Goal: Transaction & Acquisition: Book appointment/travel/reservation

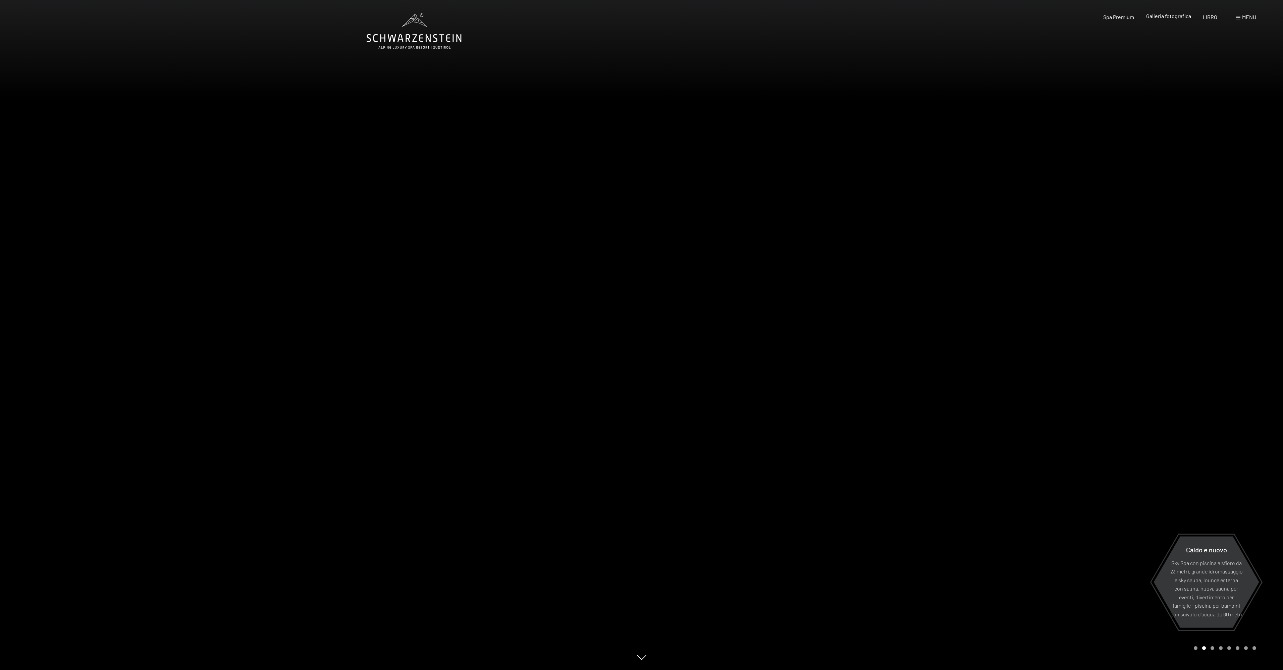
click at [1165, 17] on font "Galleria fotografica" at bounding box center [1168, 16] width 45 height 6
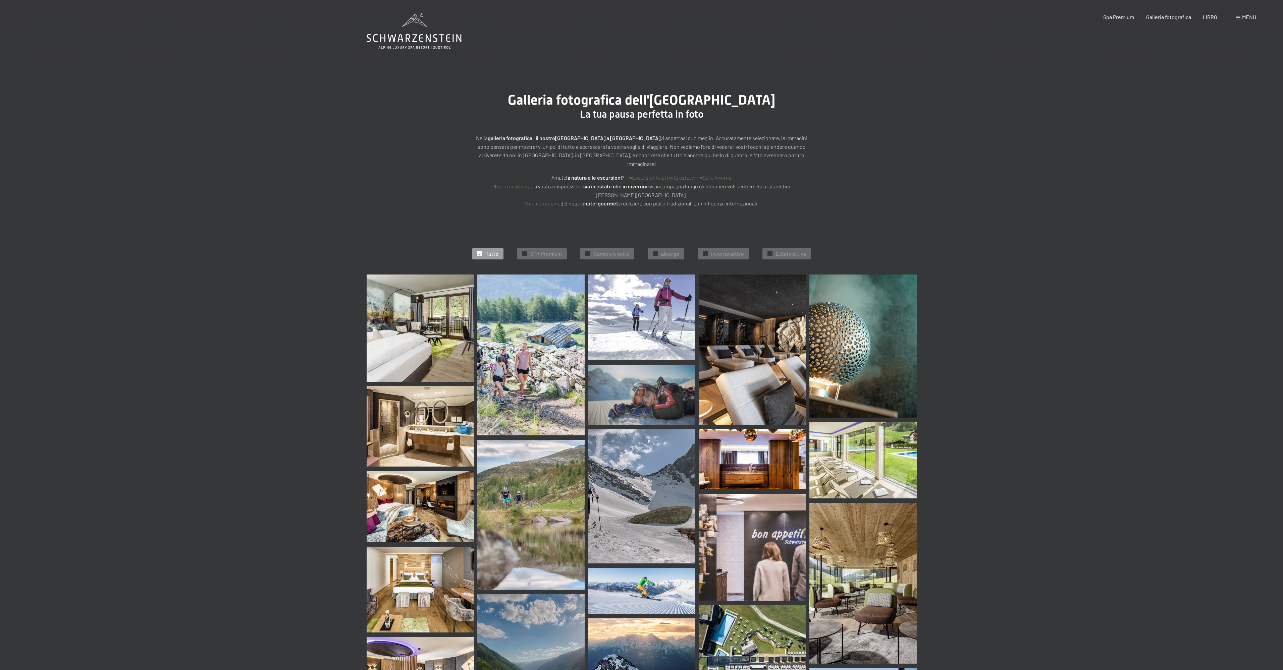
click at [717, 174] on font "Sci e inverno" at bounding box center [717, 177] width 29 height 6
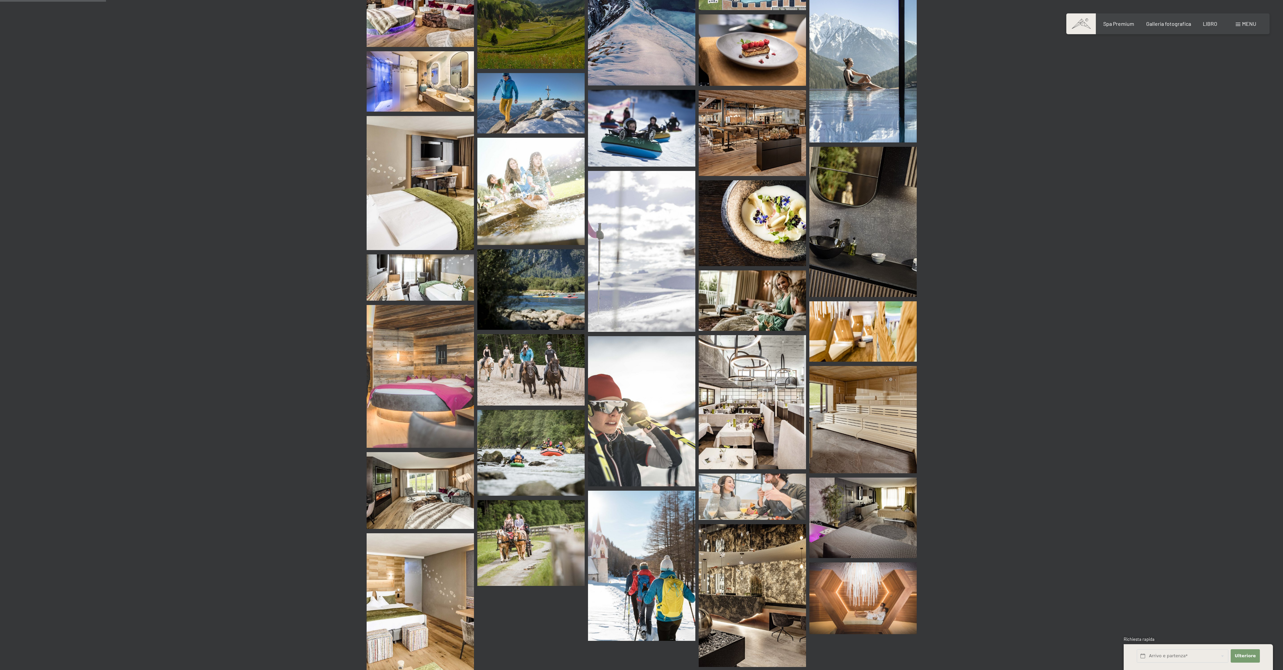
scroll to position [805, 0]
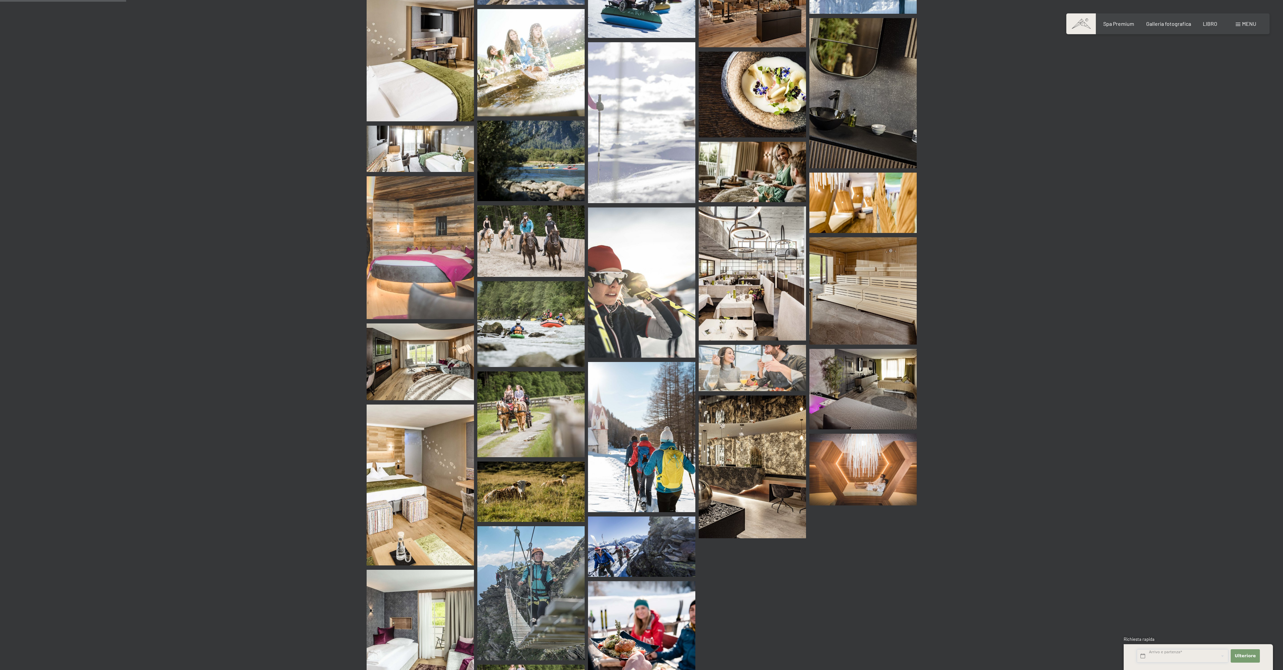
click at [1172, 658] on input "text" at bounding box center [1182, 657] width 92 height 14
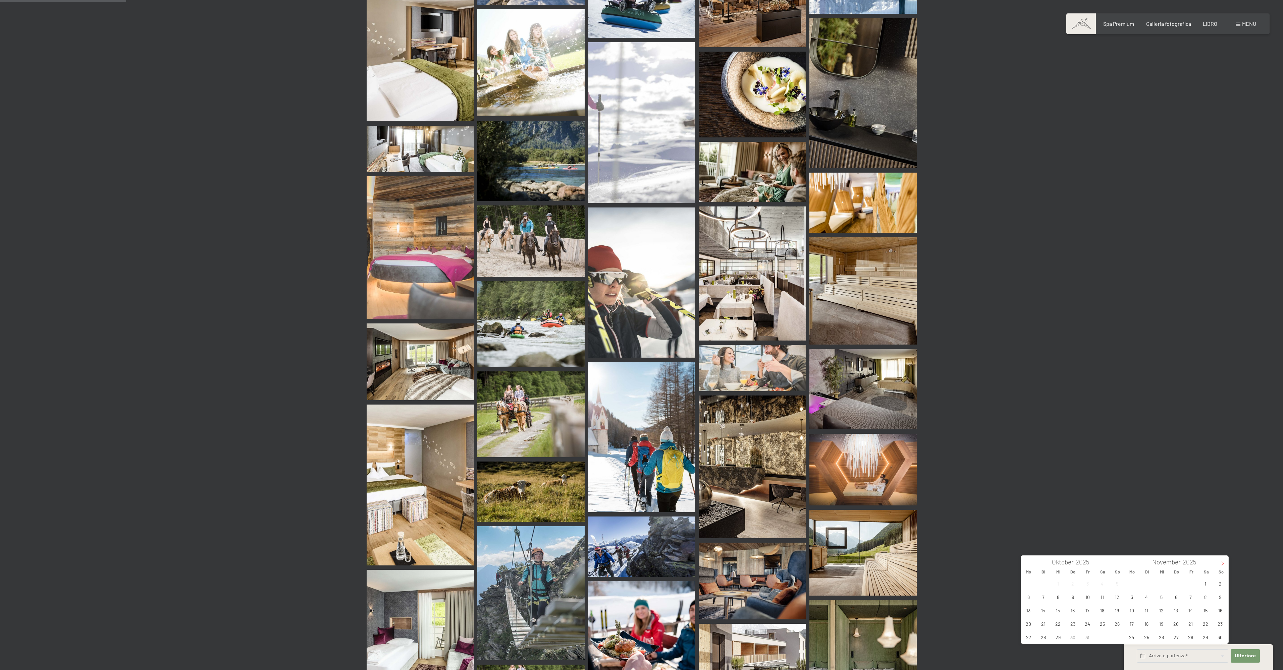
click at [1225, 561] on span at bounding box center [1222, 561] width 11 height 11
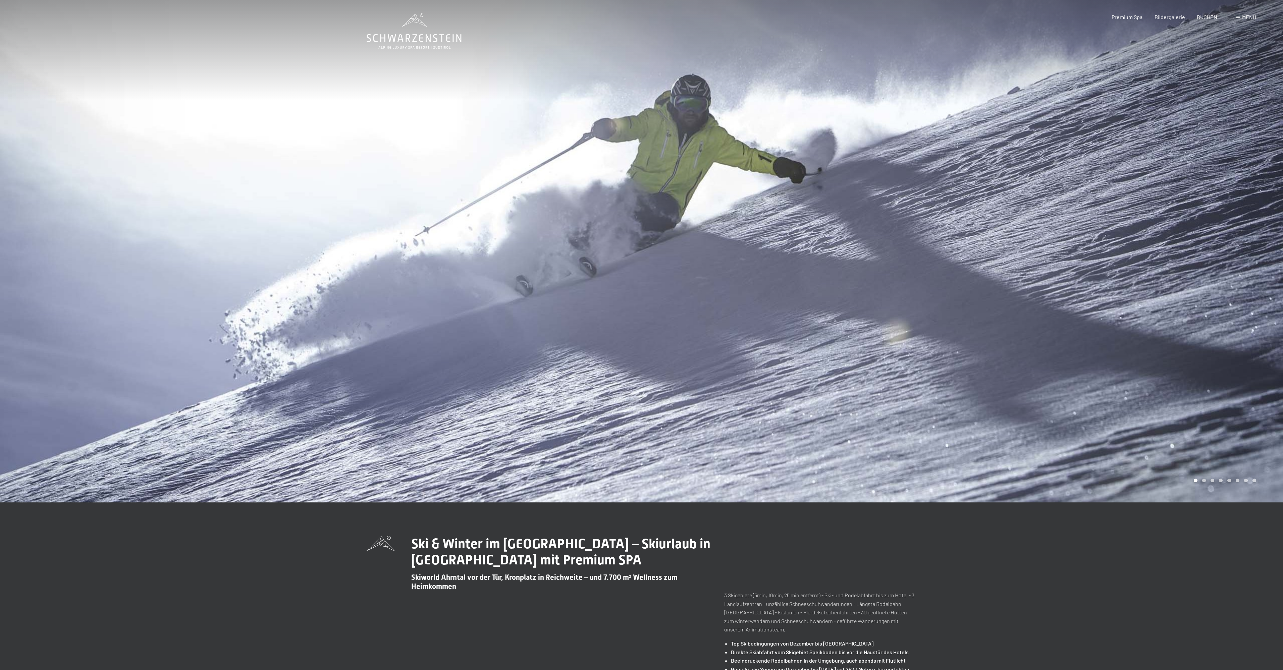
click at [791, 240] on div at bounding box center [963, 251] width 642 height 503
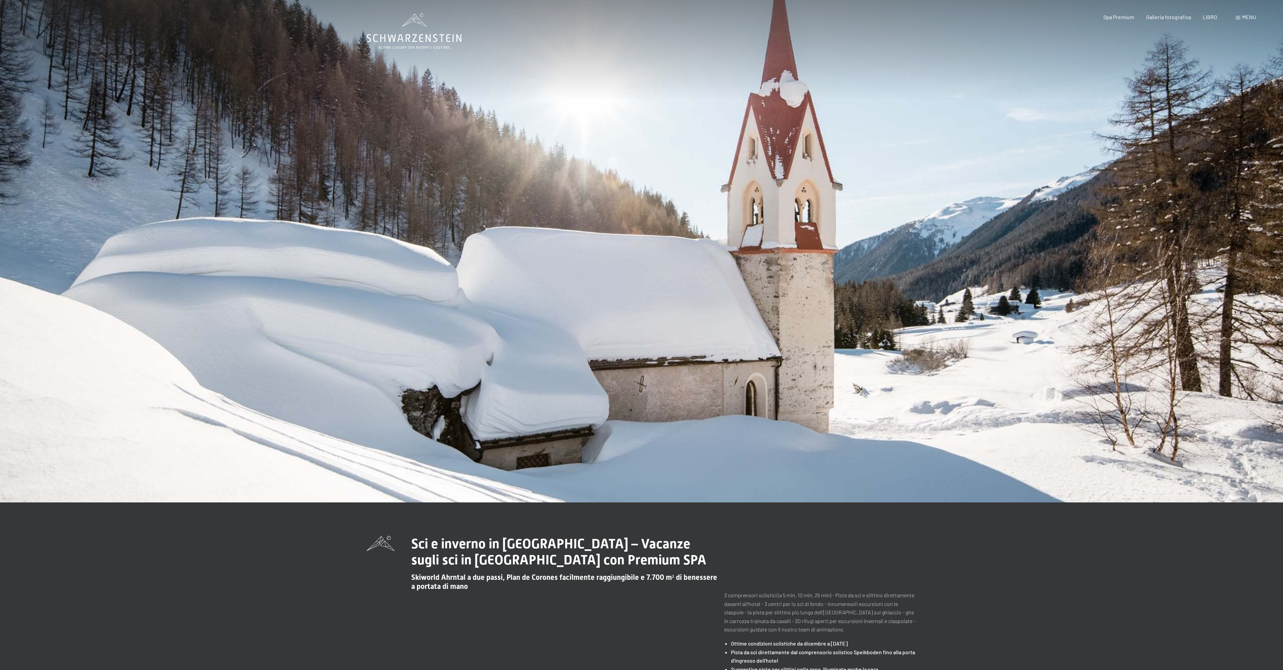
click at [1246, 17] on font "menu" at bounding box center [1249, 17] width 14 height 6
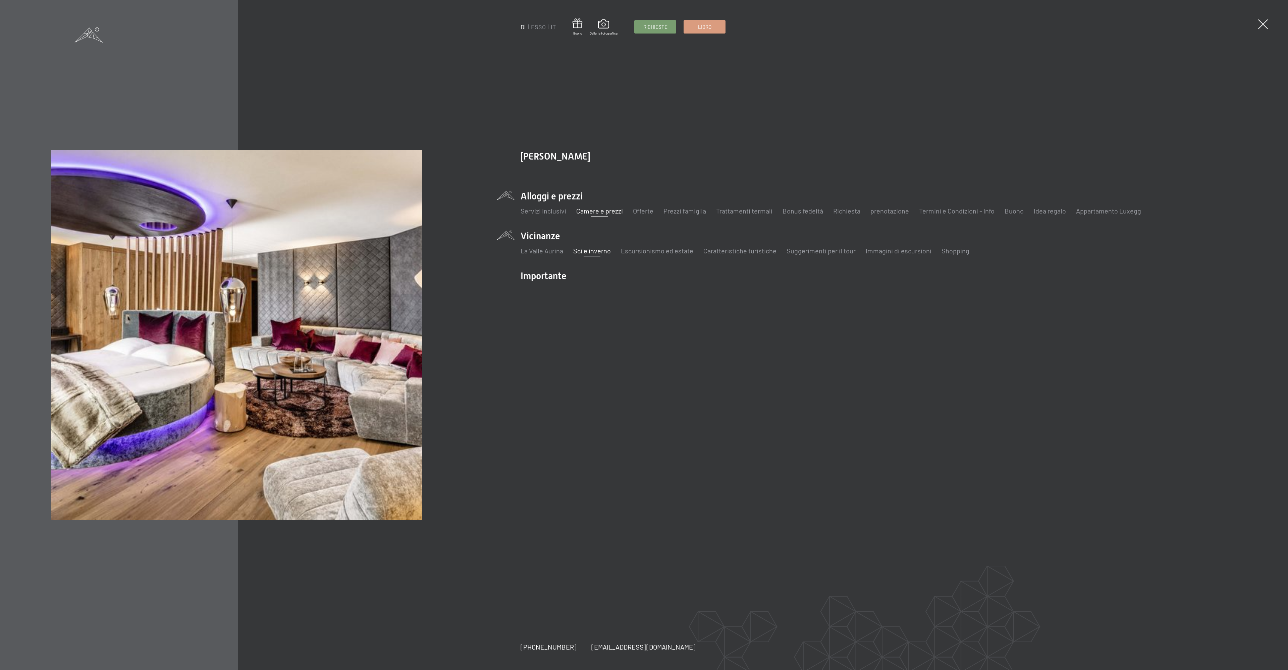
click at [613, 211] on font "Camere e prezzi" at bounding box center [599, 211] width 47 height 8
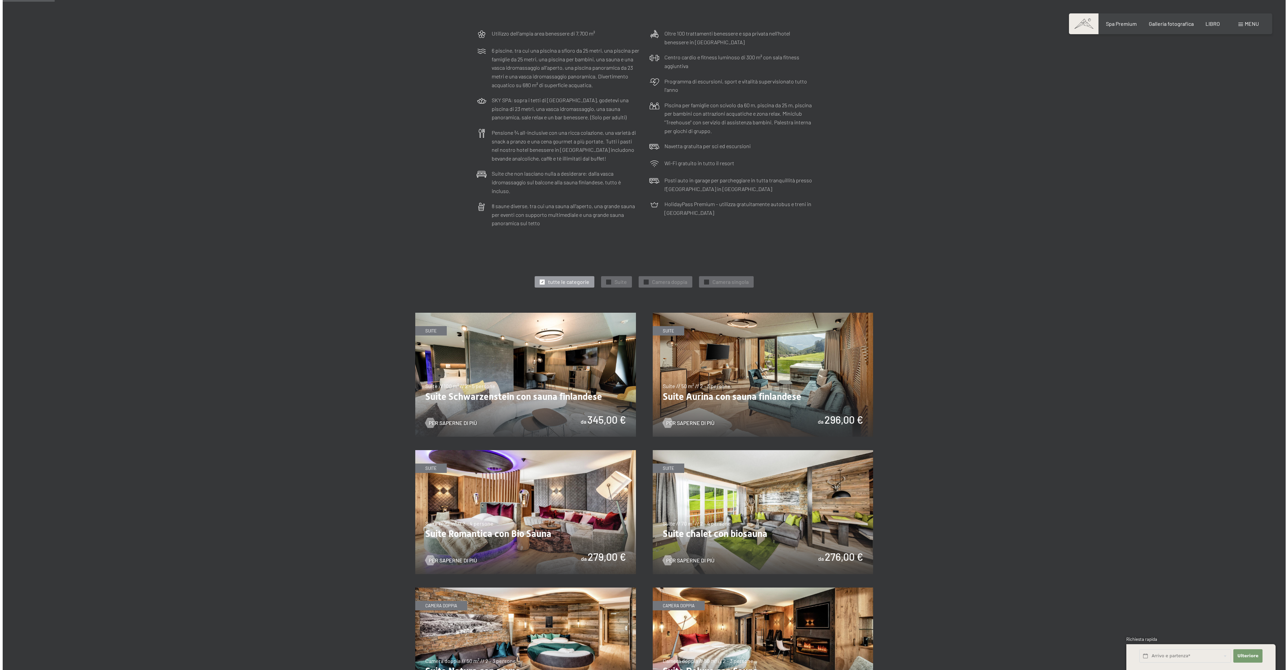
scroll to position [201, 0]
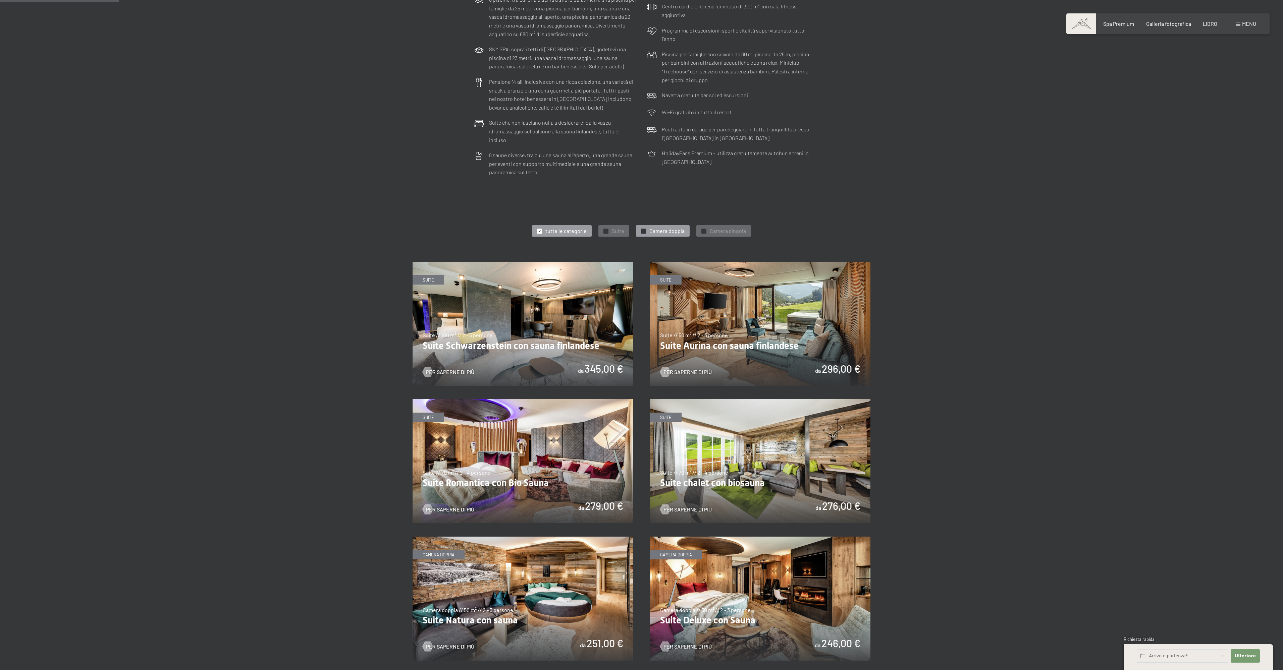
click at [643, 229] on font "✓" at bounding box center [643, 231] width 3 height 4
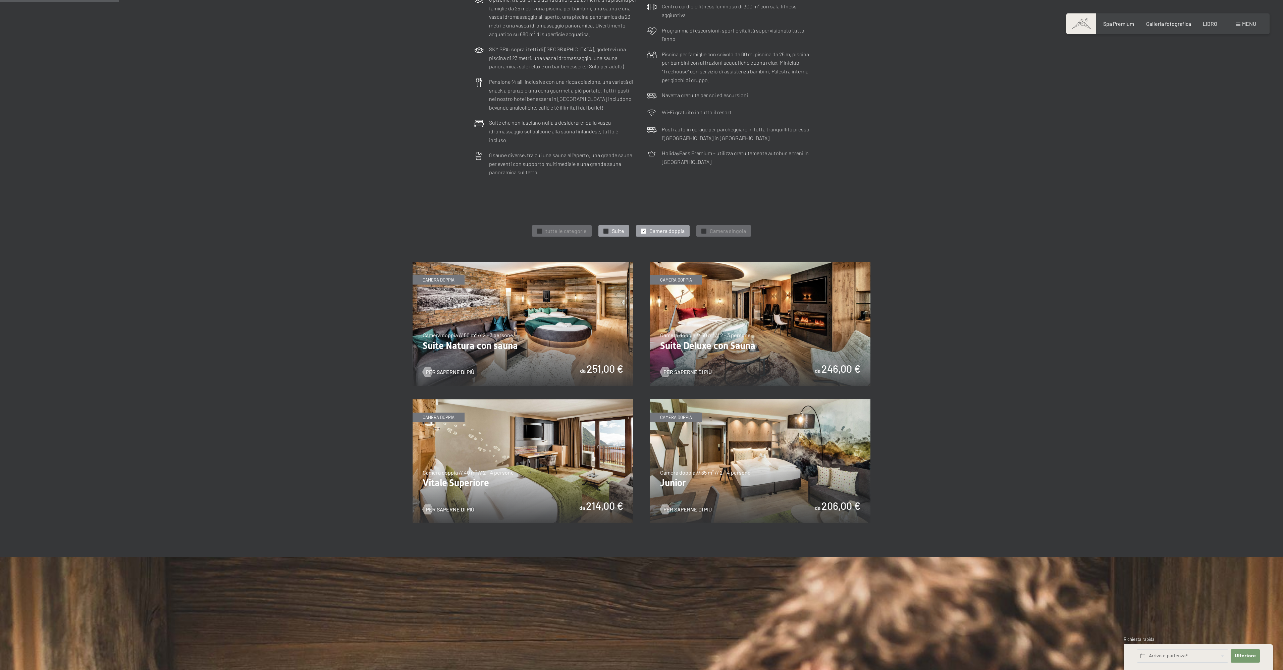
click at [606, 229] on font "✓" at bounding box center [606, 231] width 3 height 4
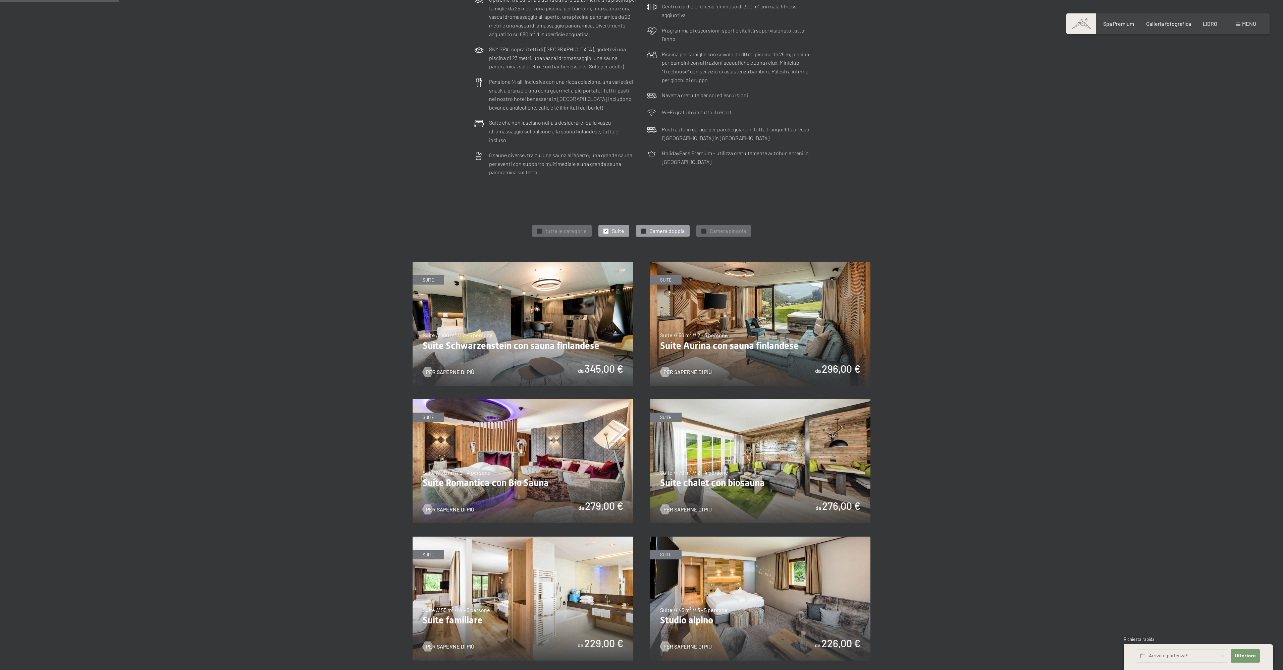
click at [642, 229] on font "✓" at bounding box center [643, 231] width 3 height 4
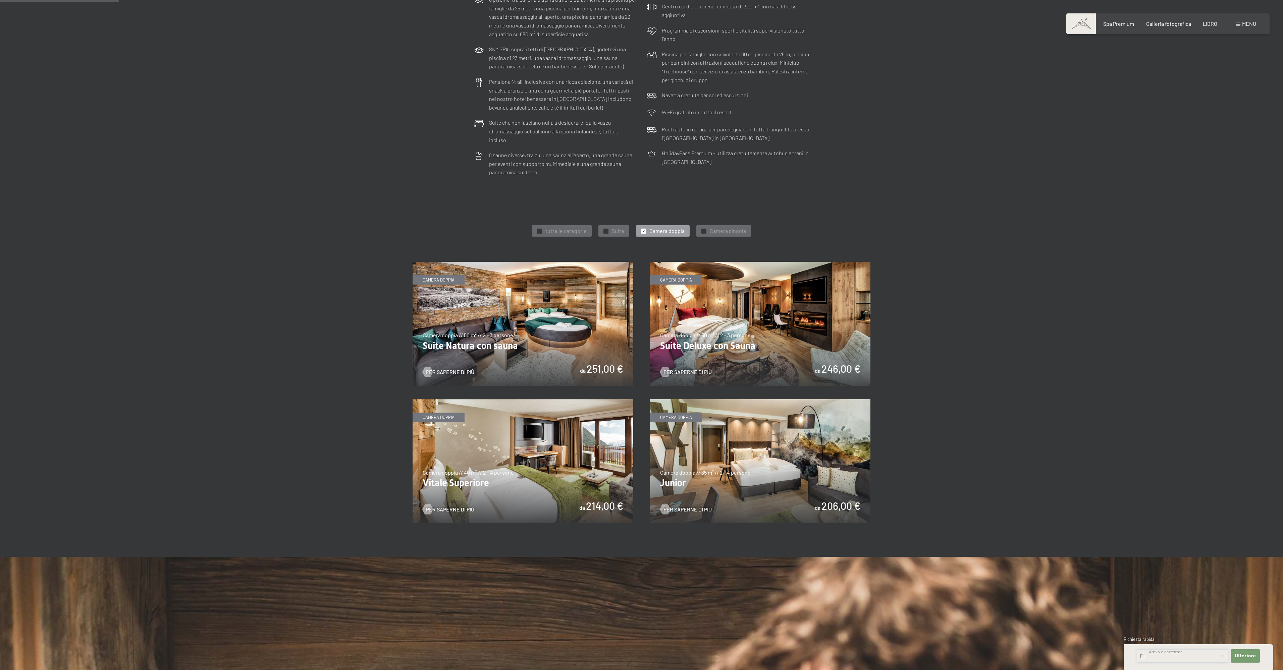
click at [1161, 658] on input "text" at bounding box center [1182, 657] width 92 height 14
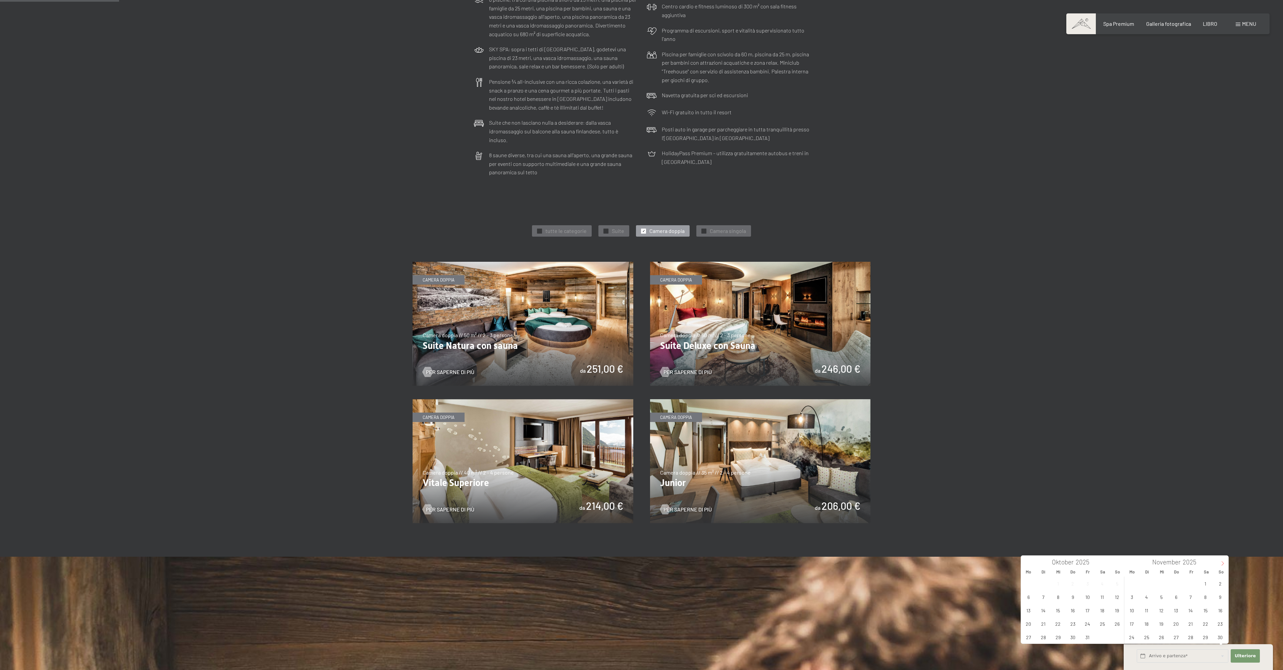
click at [1224, 563] on icon at bounding box center [1222, 563] width 5 height 5
click at [1148, 626] on span "23" at bounding box center [1146, 623] width 13 height 13
type input "Di. 23.12.2025"
click at [1222, 561] on span at bounding box center [1222, 561] width 11 height 11
type input "2026"
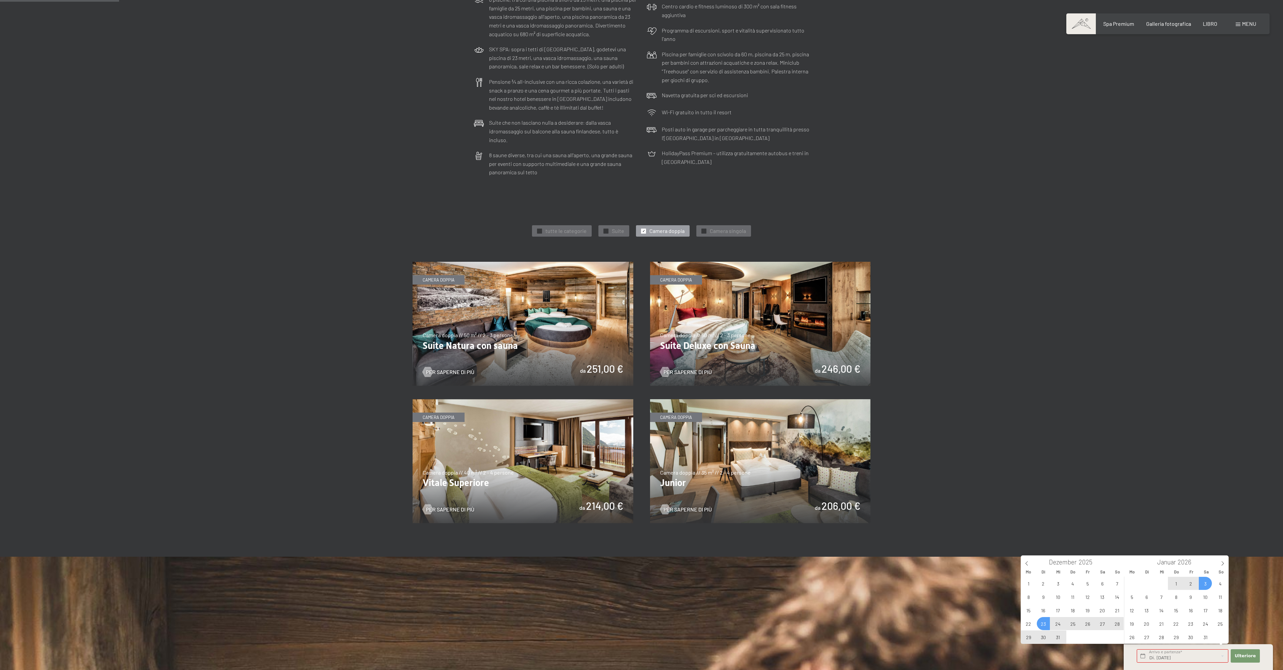
click at [1204, 582] on span "3" at bounding box center [1205, 583] width 13 height 13
type input "Di. 23.12.2025 - Sa. 03.01.2026"
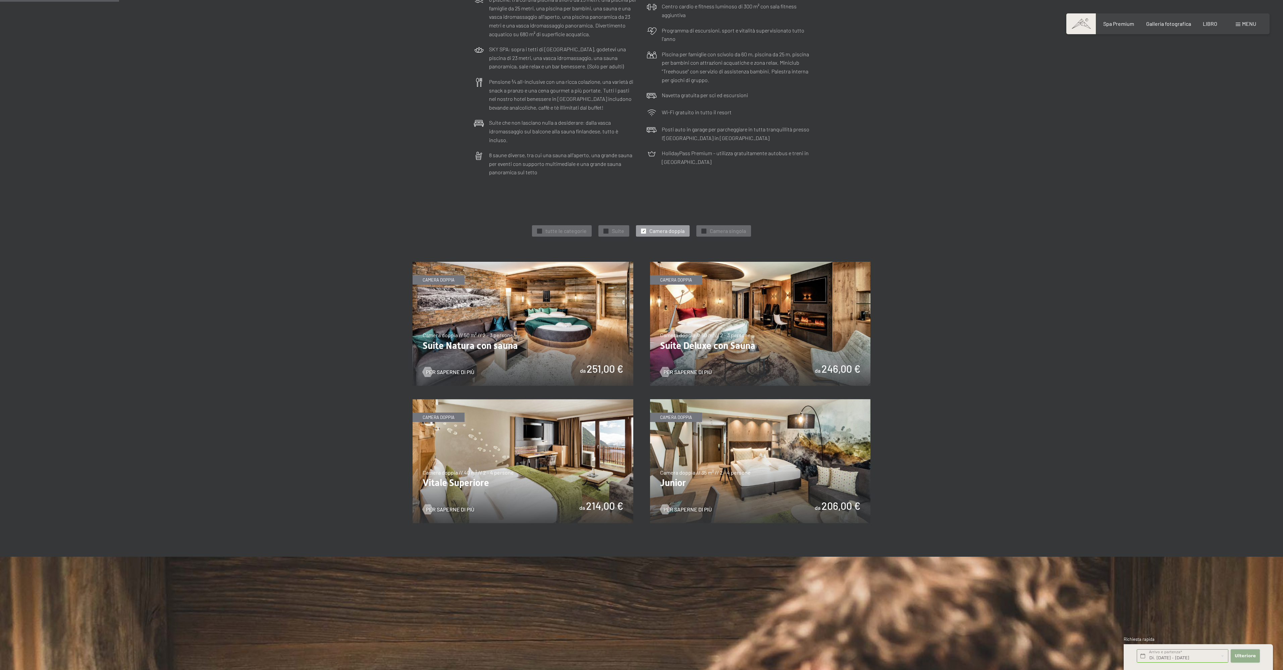
click at [1246, 657] on font "Ulteriore" at bounding box center [1244, 656] width 21 height 5
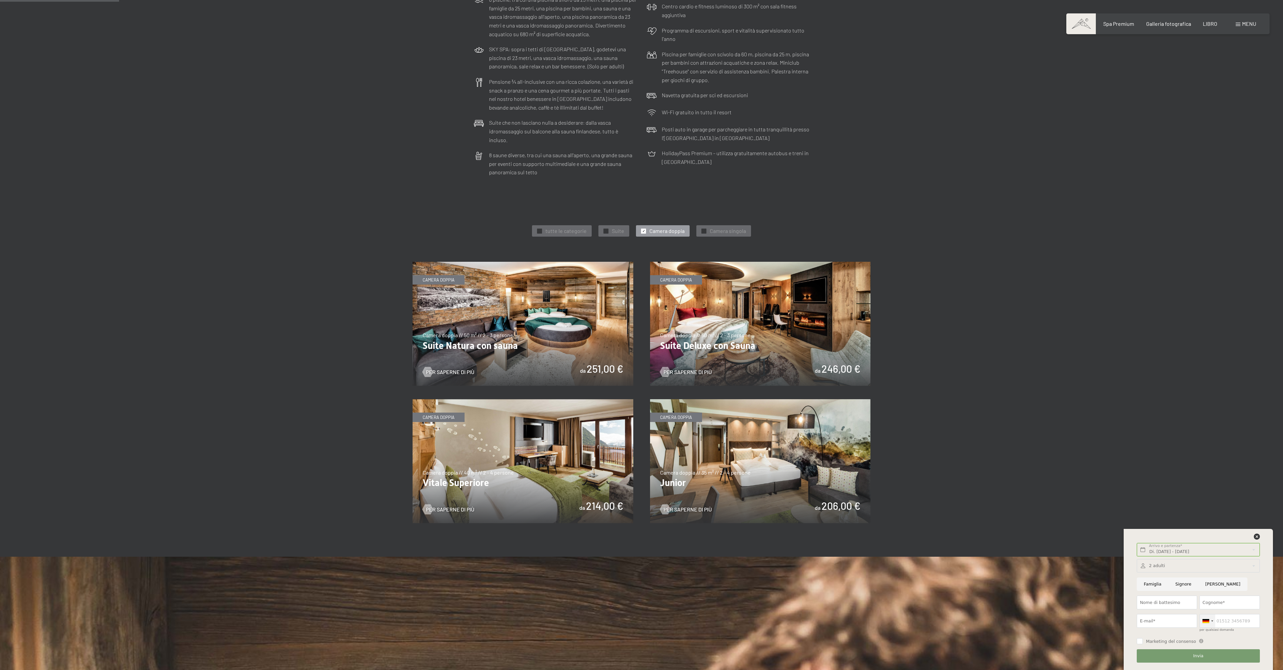
click at [1214, 621] on div at bounding box center [1207, 621] width 15 height 13
click at [1223, 562] on font "[GEOGRAPHIC_DATA]" at bounding box center [1242, 562] width 49 height 5
click at [1243, 23] on font "menu" at bounding box center [1249, 23] width 14 height 6
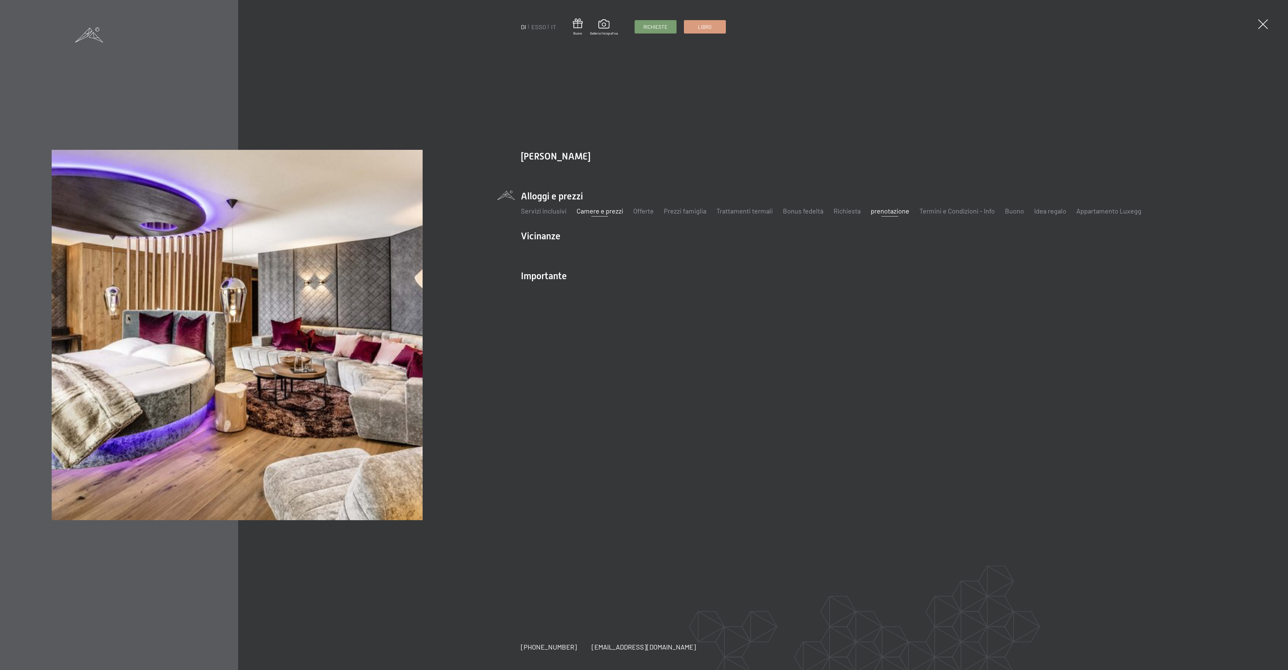
click at [898, 213] on font "prenotazione" at bounding box center [890, 211] width 39 height 8
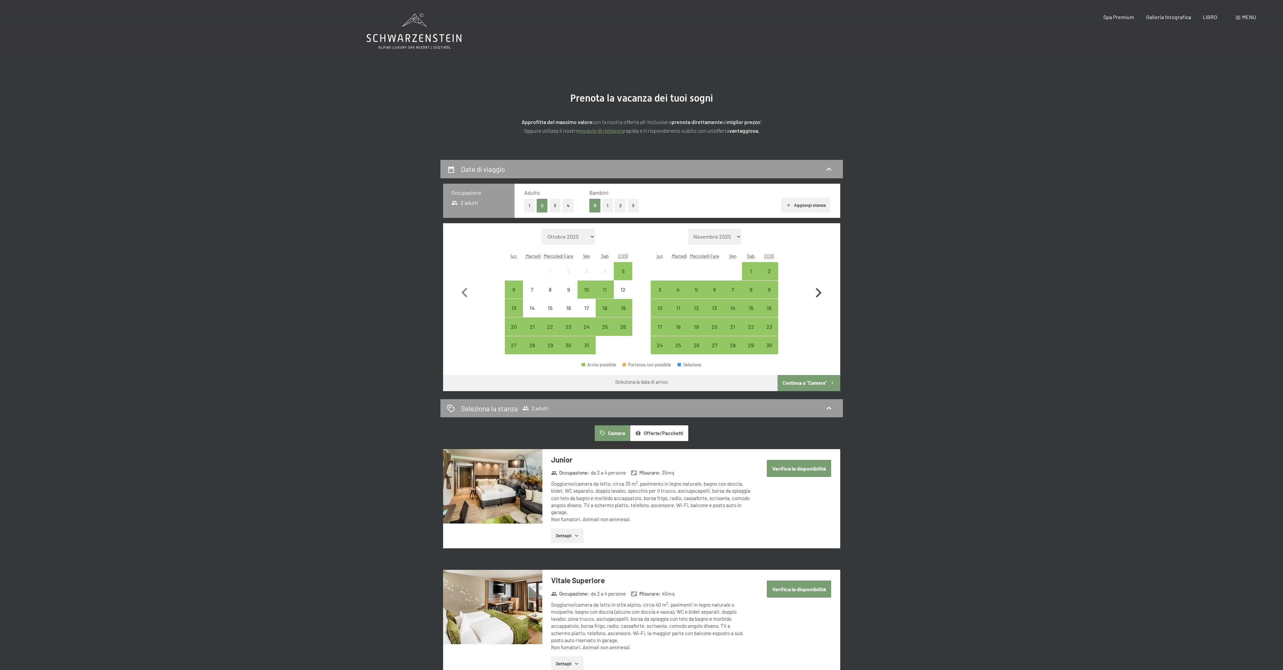
click at [818, 291] on icon "button" at bounding box center [819, 293] width 6 height 10
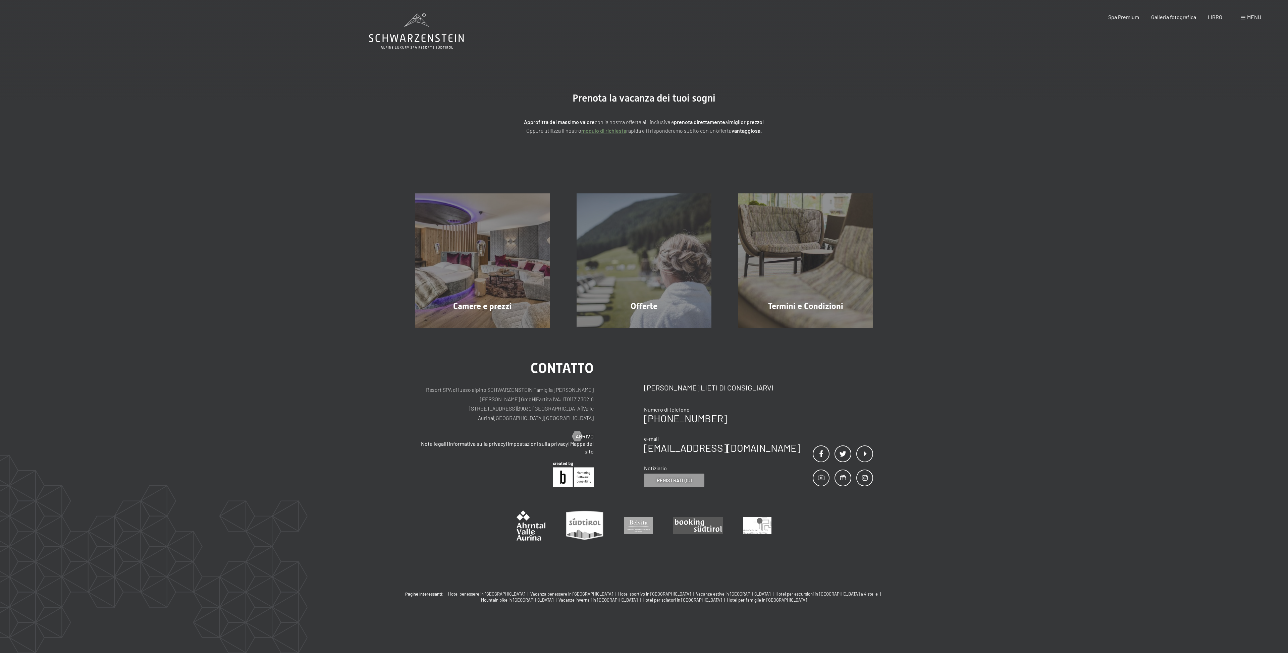
click at [698, 153] on section "Prenota la vacanza dei tuoi sogni Approfitta del massimo valore con la nostra o…" at bounding box center [644, 113] width 1288 height 93
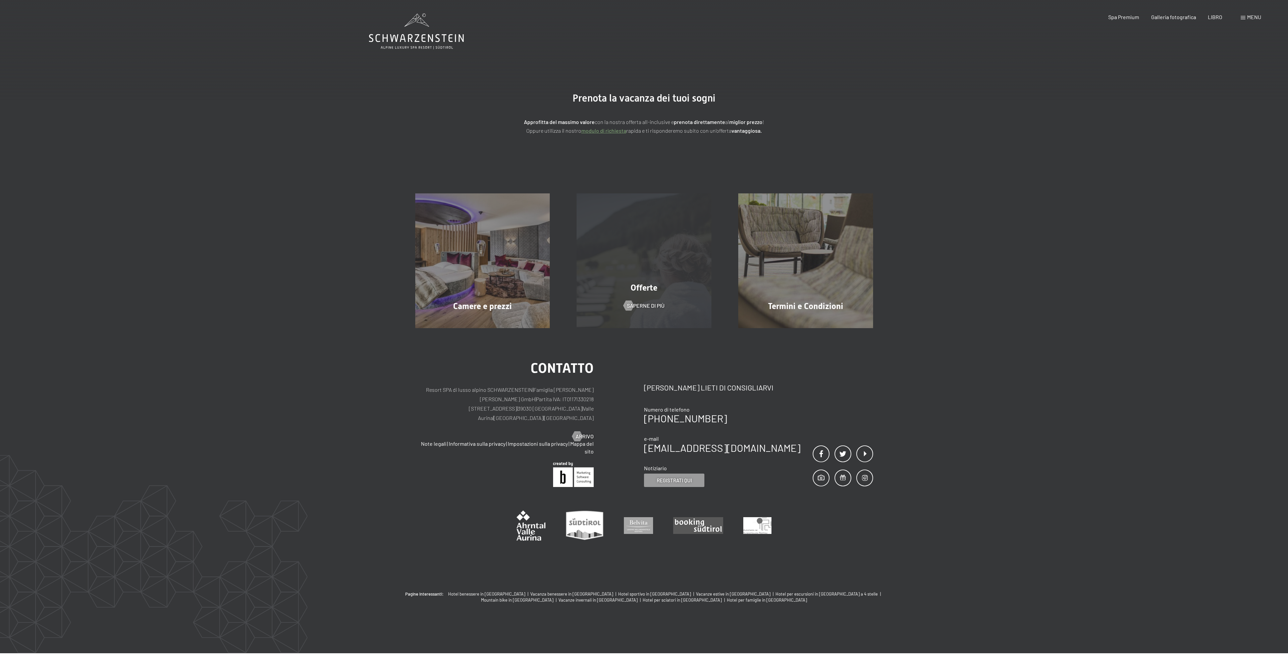
click at [681, 270] on div "Offerte Saperne di più" at bounding box center [644, 260] width 162 height 135
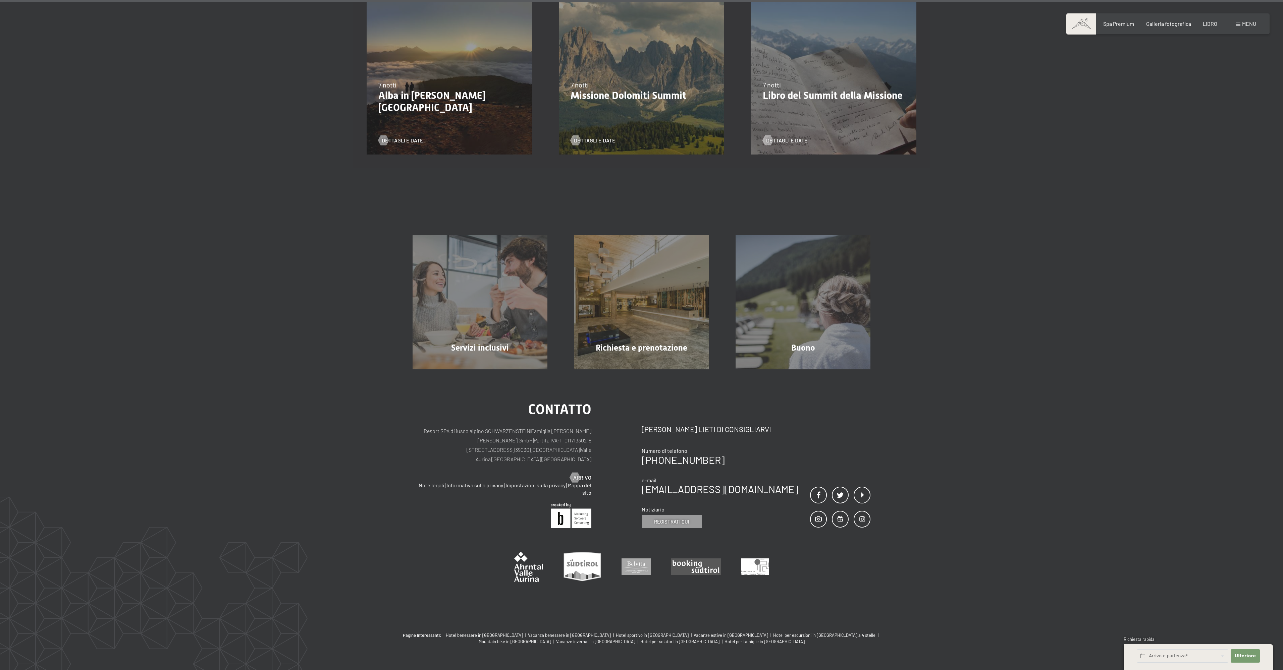
scroll to position [1013, 0]
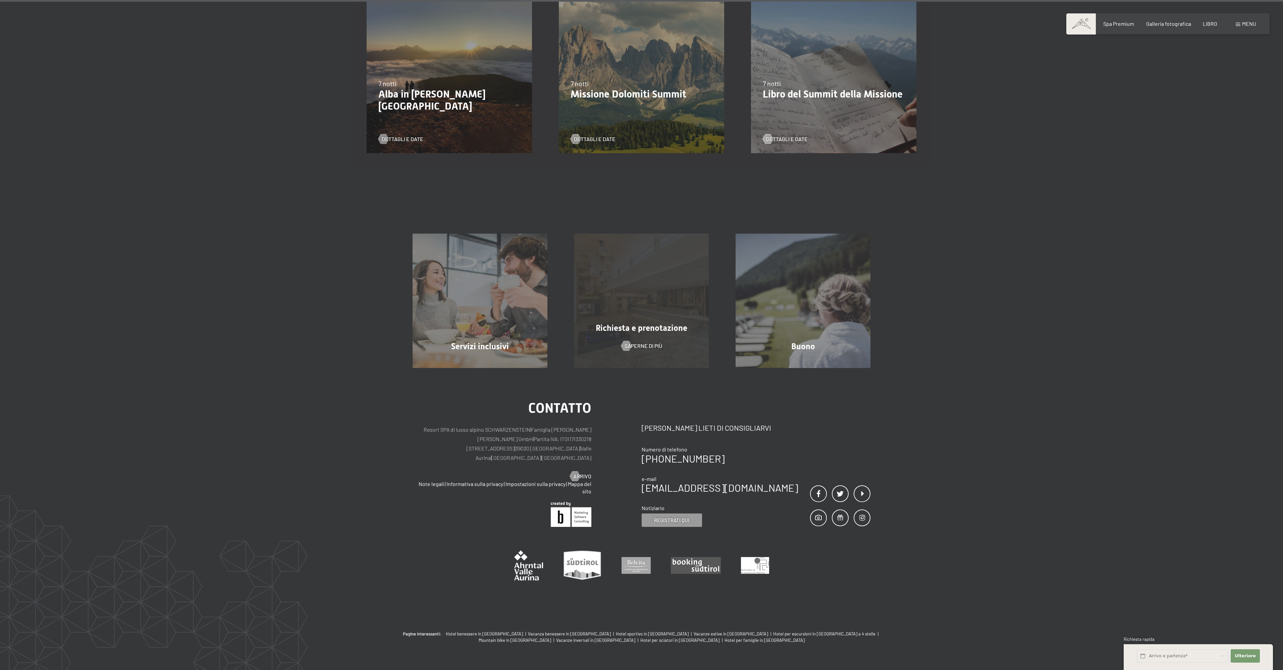
click at [634, 291] on div "Richiesta e prenotazione Saperne di più" at bounding box center [642, 301] width 162 height 135
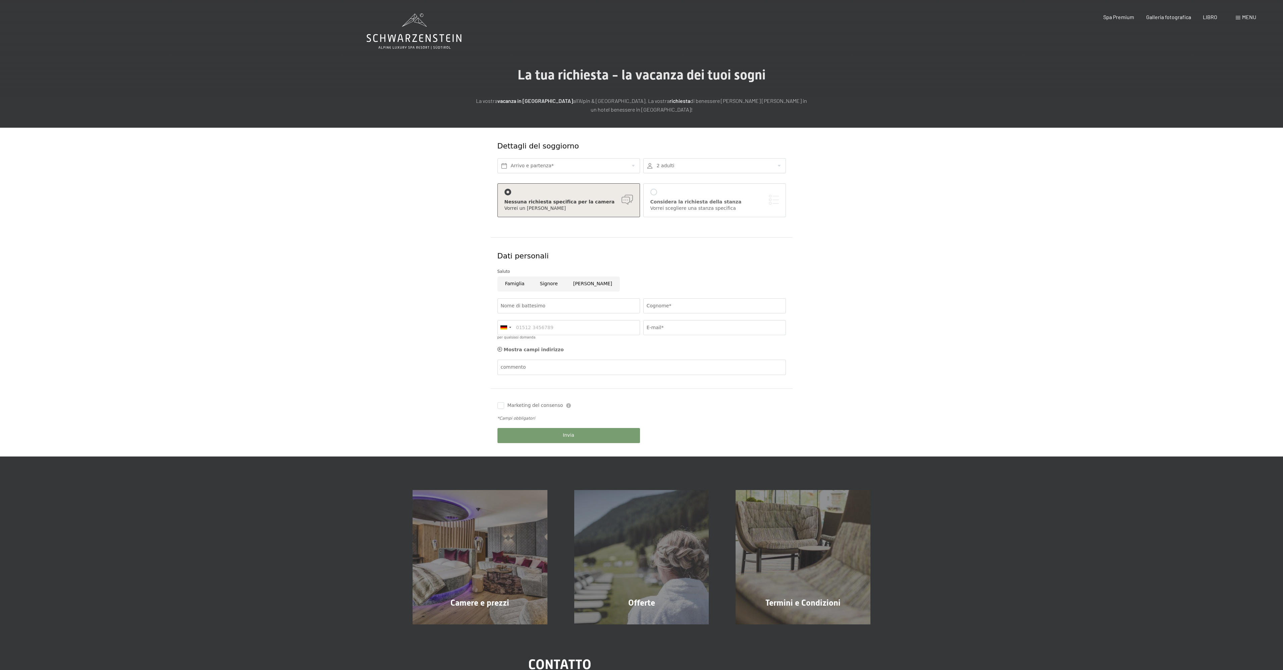
click at [1243, 18] on font "menu" at bounding box center [1249, 17] width 14 height 6
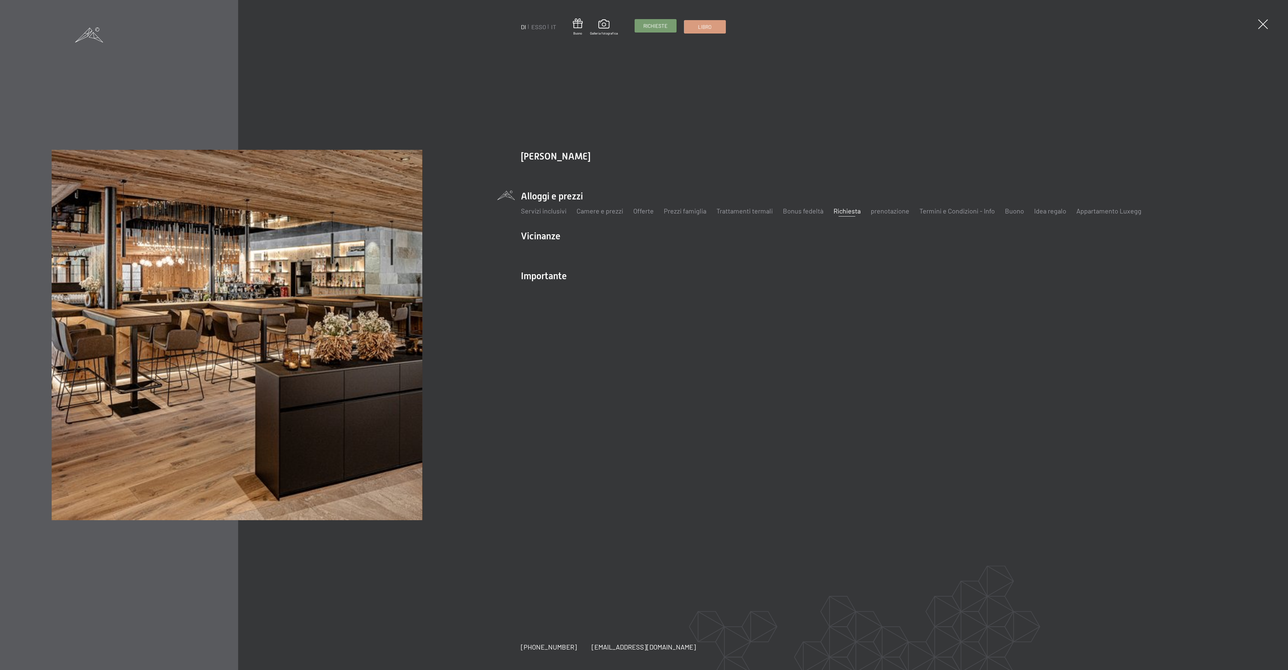
click at [655, 25] on font "Richieste" at bounding box center [655, 26] width 24 height 6
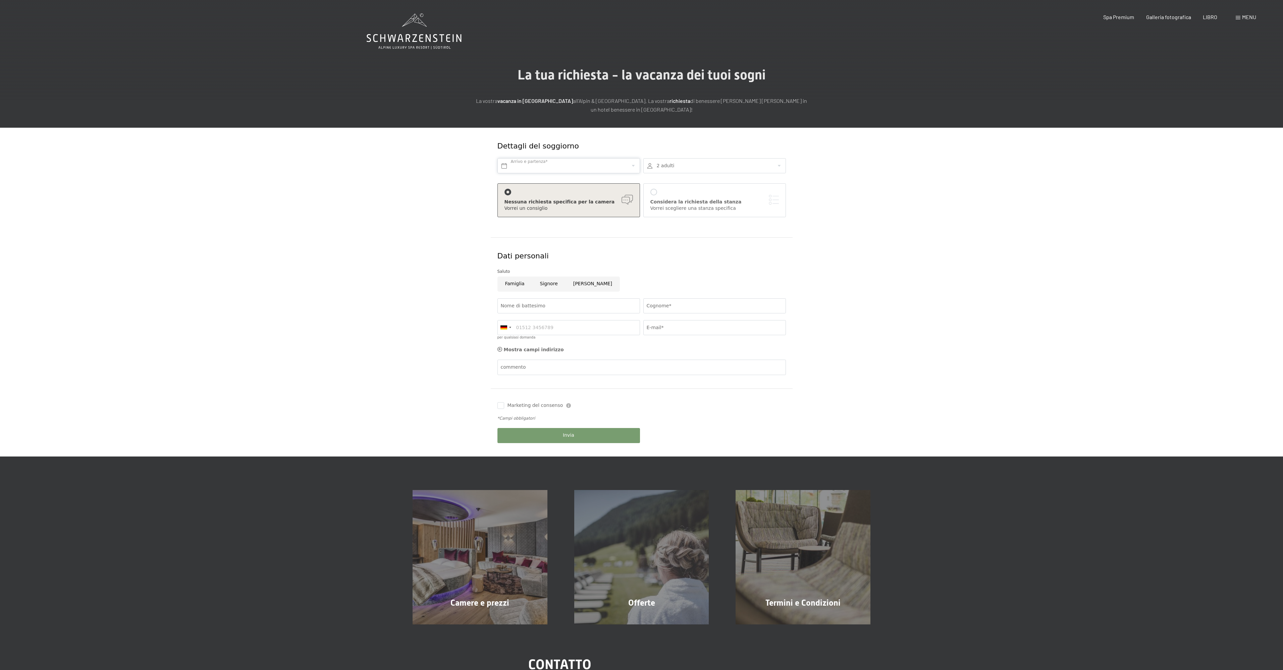
click at [565, 170] on input "text" at bounding box center [568, 165] width 143 height 15
click at [700, 183] on icon at bounding box center [699, 181] width 5 height 5
type input "2026"
click at [523, 243] on span "23" at bounding box center [519, 241] width 13 height 13
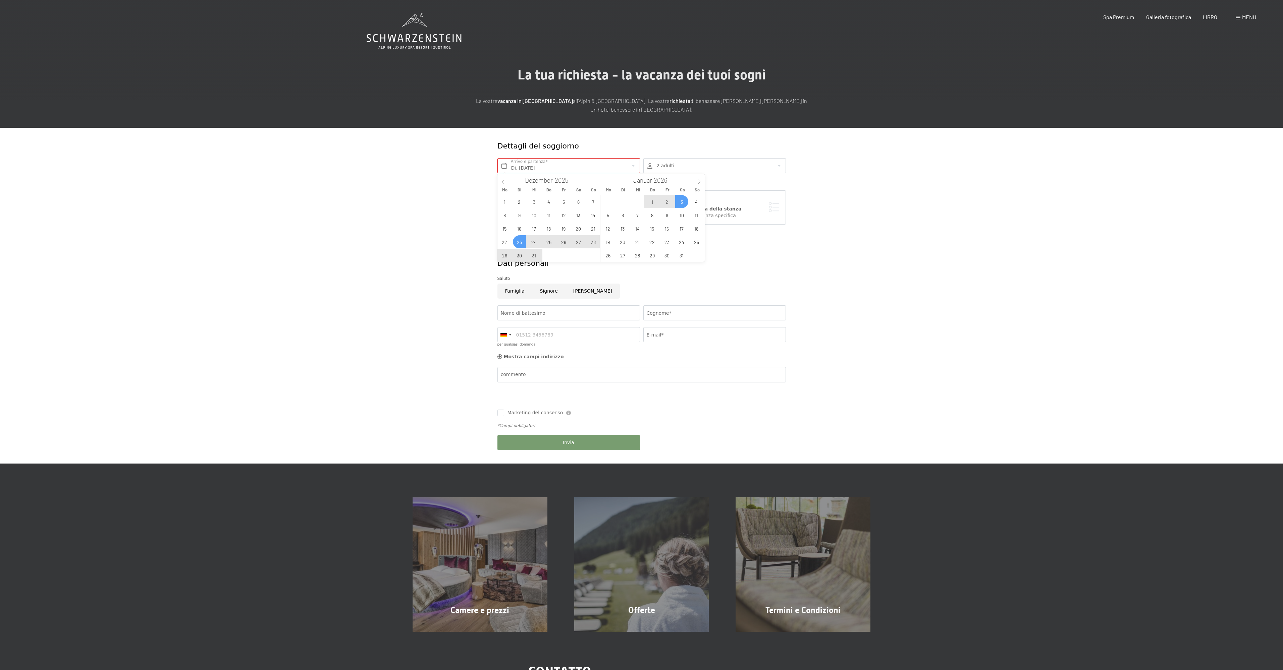
click at [684, 201] on span "3" at bounding box center [681, 201] width 13 height 13
type input "Di. 23.12.2025 - Sa. 03.01.2026"
click at [1123, 17] on font "Spa Premium" at bounding box center [1118, 16] width 31 height 6
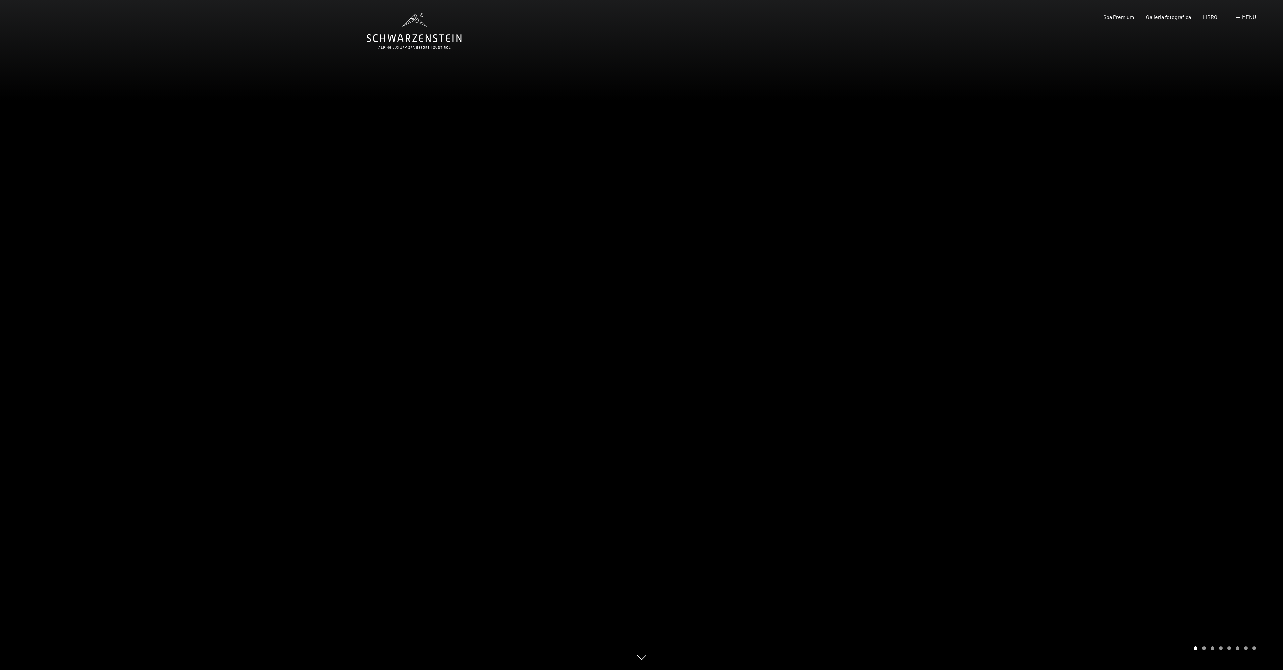
click at [1244, 20] on div "menu" at bounding box center [1245, 16] width 20 height 7
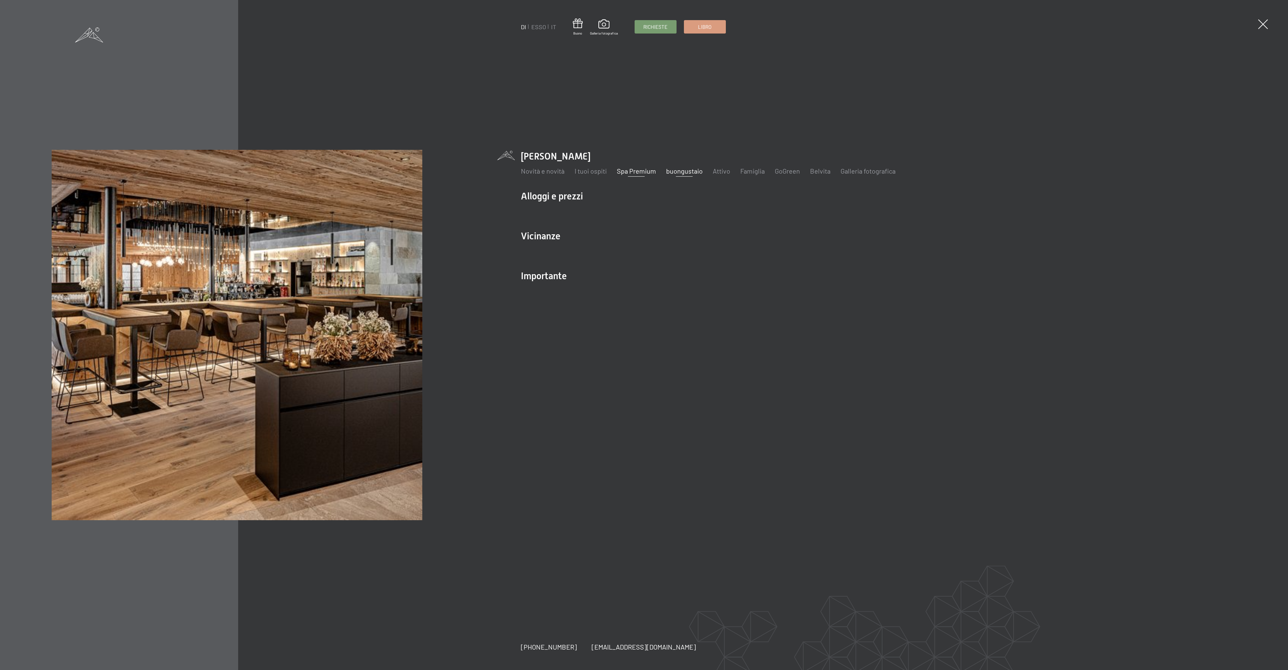
click at [680, 172] on font "buongustaio" at bounding box center [684, 171] width 37 height 8
click at [687, 168] on font "buongustaio" at bounding box center [684, 171] width 37 height 8
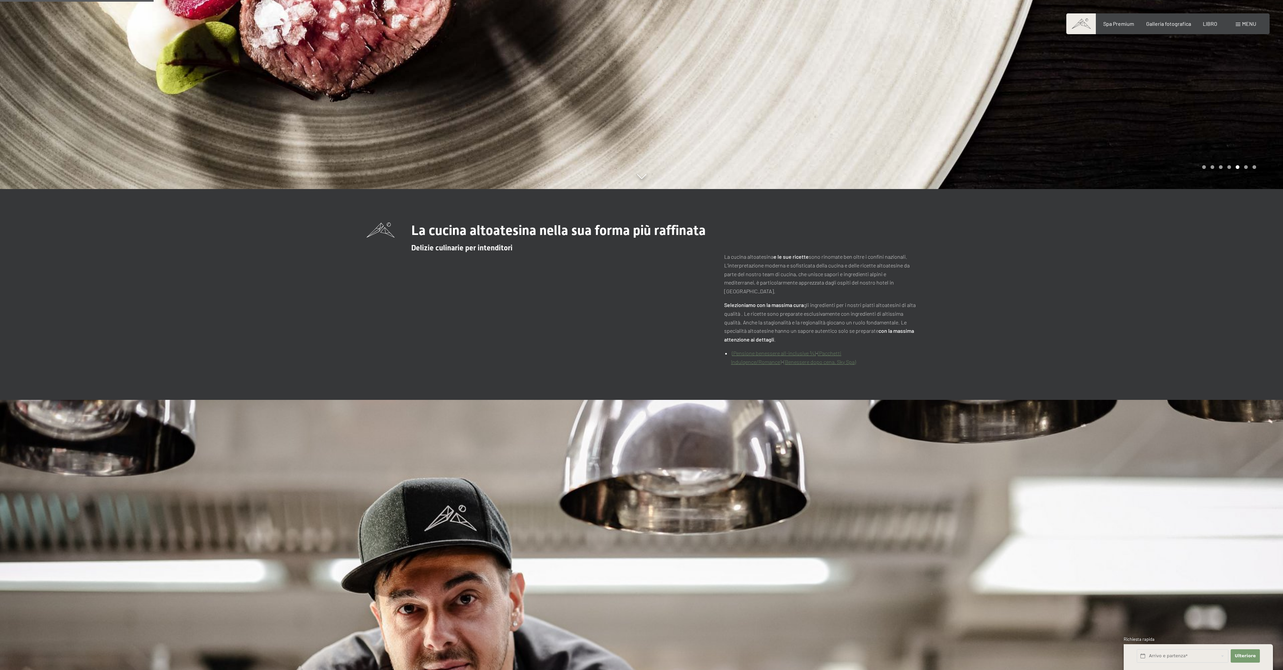
scroll to position [503, 0]
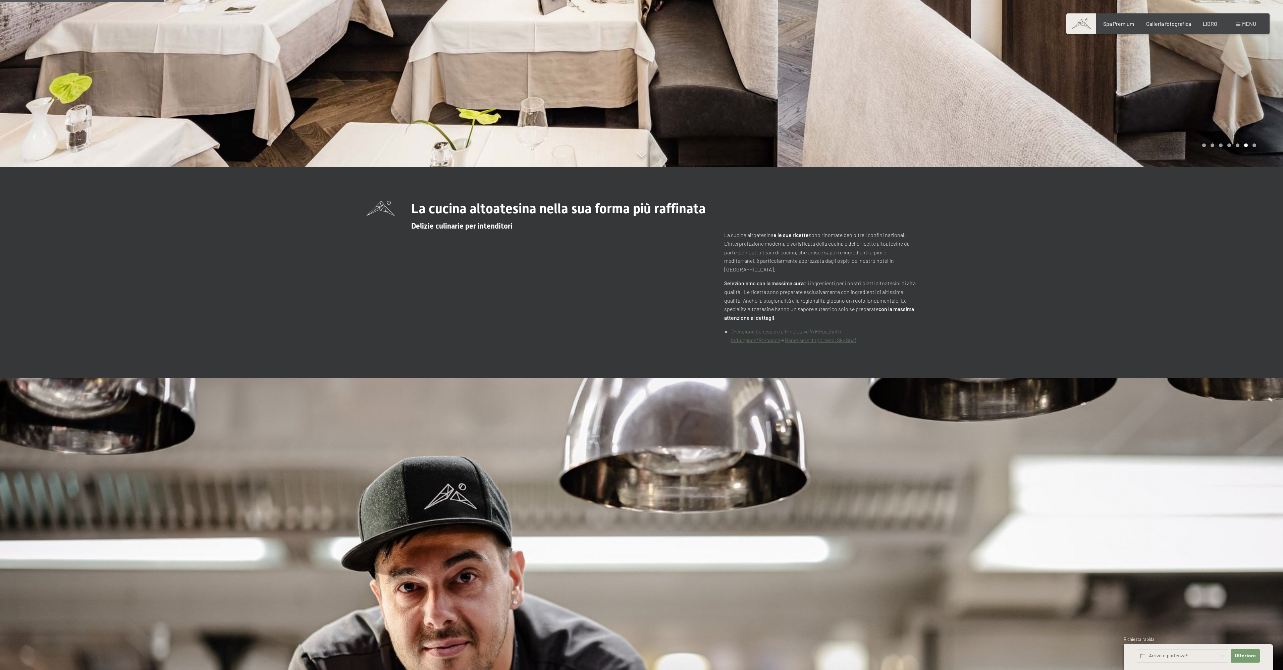
click at [782, 332] on font "(Pensione benessere all-inclusive ¾)" at bounding box center [774, 331] width 84 height 6
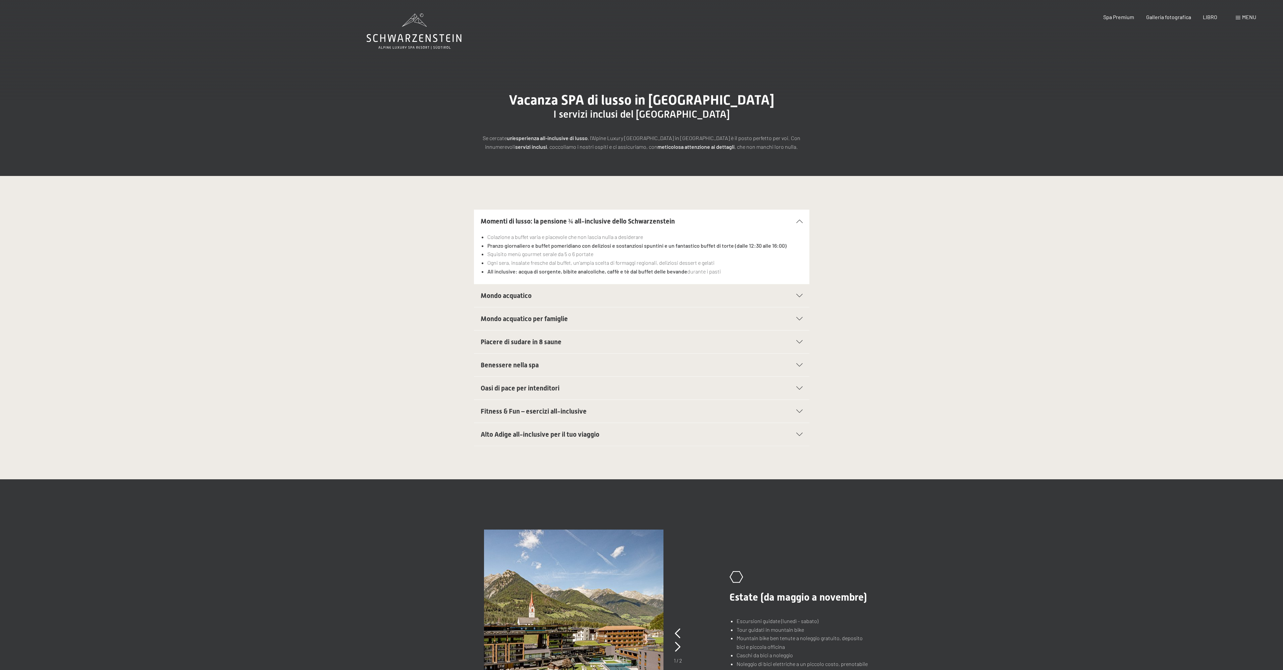
click at [798, 296] on icon at bounding box center [799, 295] width 6 height 3
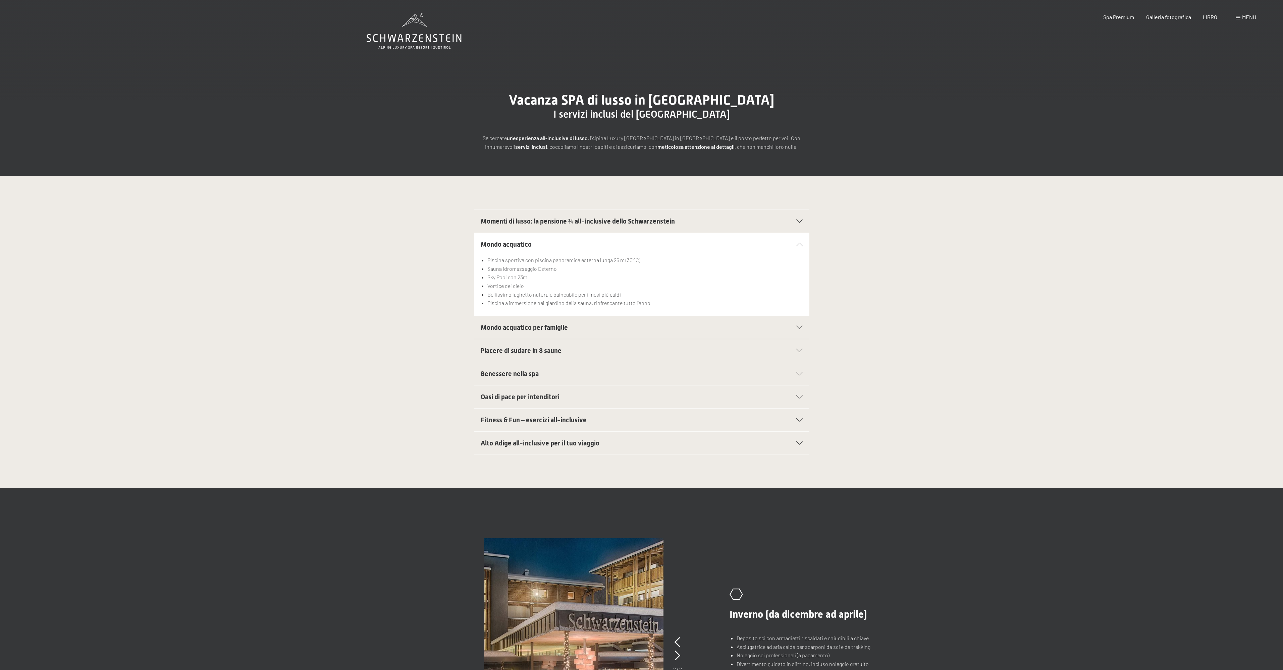
click at [797, 329] on icon at bounding box center [799, 327] width 6 height 3
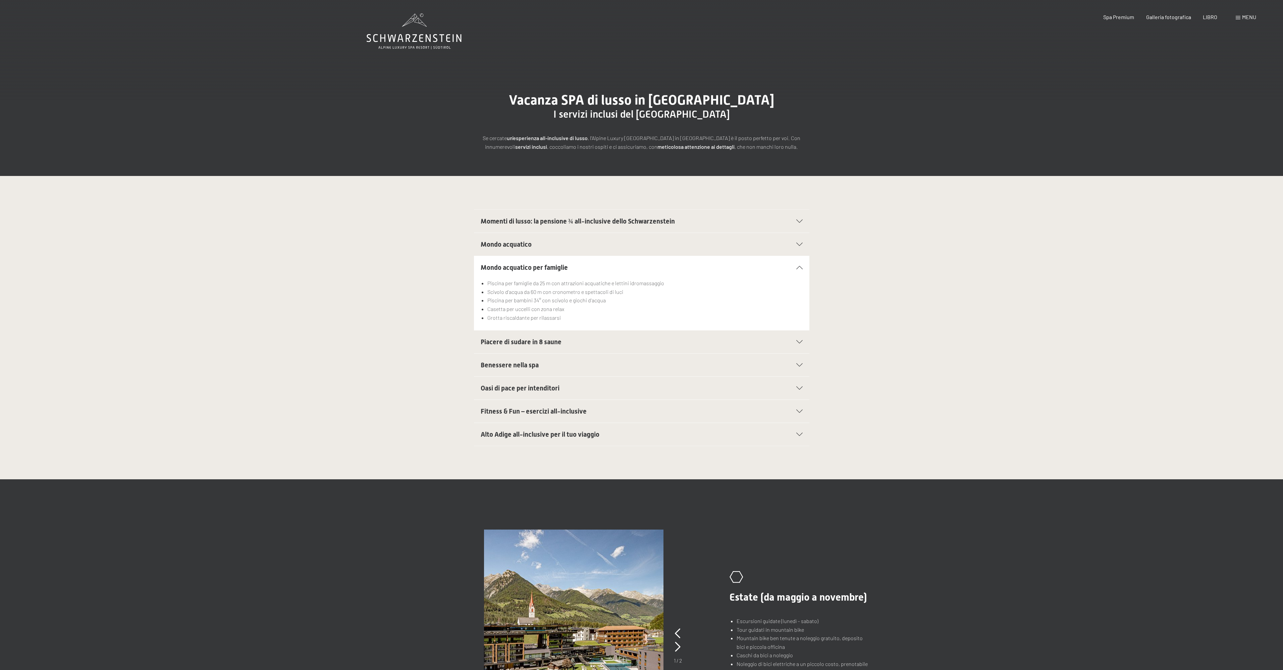
click at [797, 342] on icon at bounding box center [799, 341] width 6 height 3
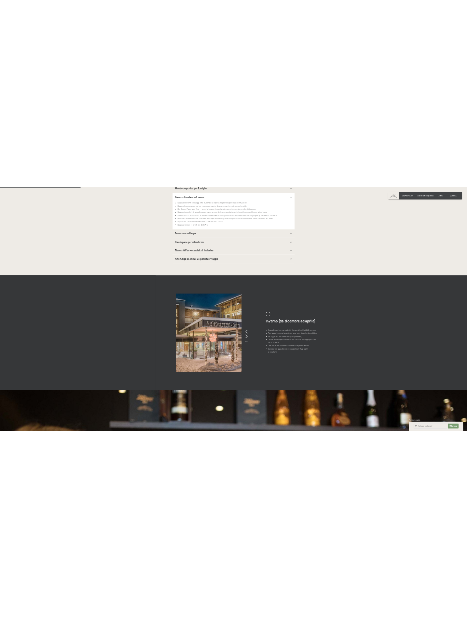
scroll to position [268, 0]
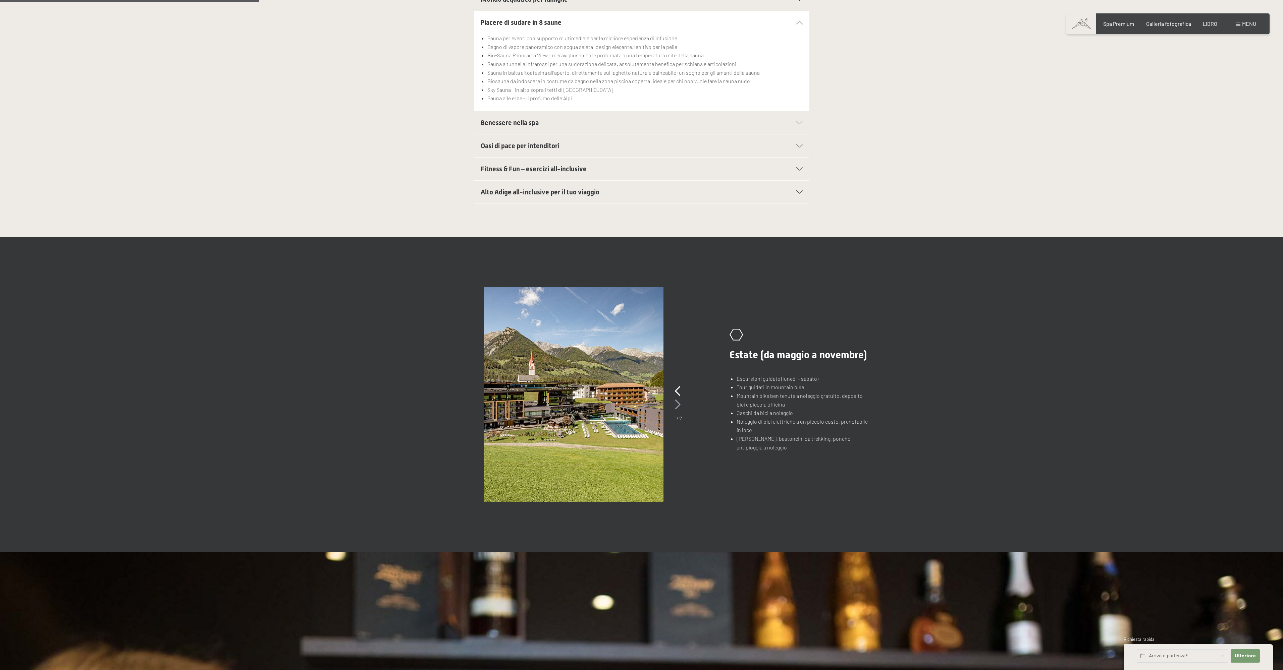
click at [675, 404] on icon at bounding box center [678, 405] width 6 height 10
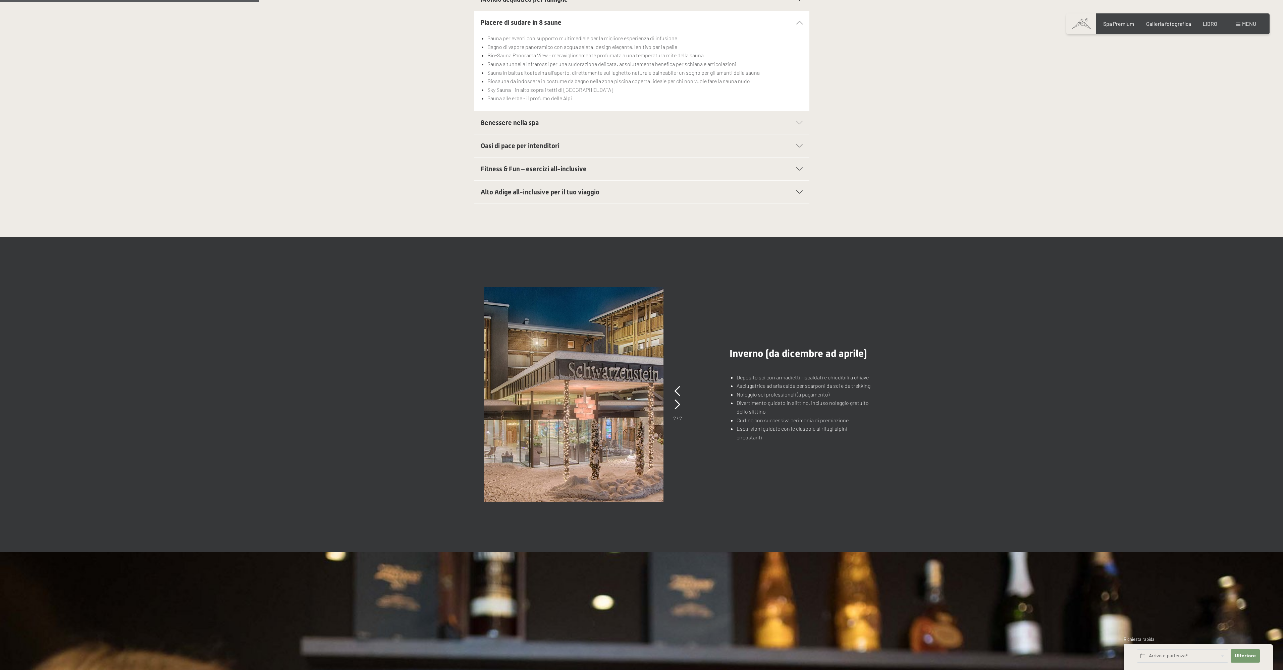
click at [798, 189] on div "Alto Adige all-inclusive per il tuo viaggio" at bounding box center [642, 192] width 322 height 23
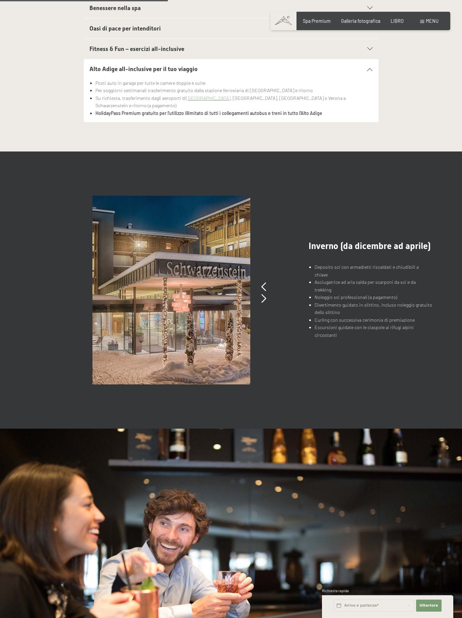
click at [437, 20] on font "menu" at bounding box center [432, 21] width 13 height 6
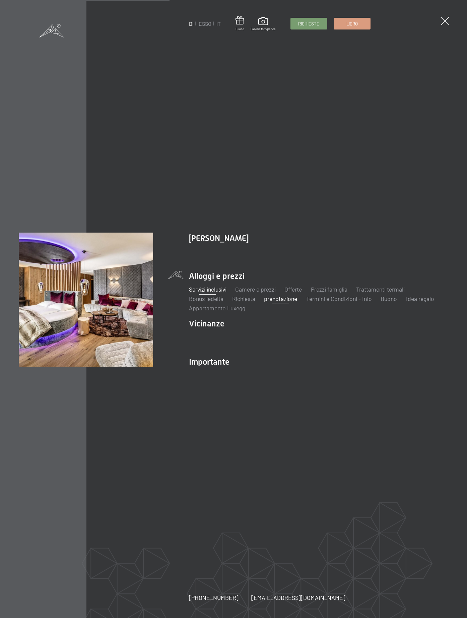
click at [276, 300] on font "prenotazione" at bounding box center [280, 298] width 33 height 7
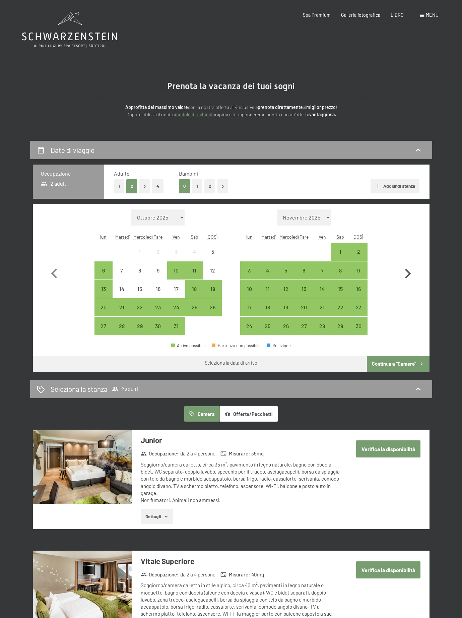
click at [404, 272] on icon "button" at bounding box center [407, 273] width 19 height 19
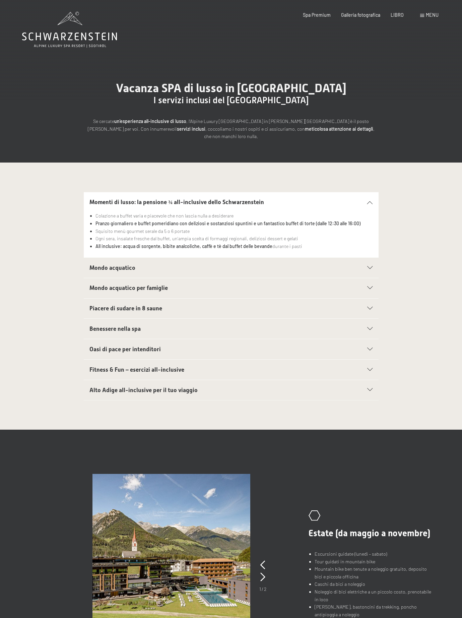
click at [429, 14] on font "menu" at bounding box center [432, 15] width 13 height 6
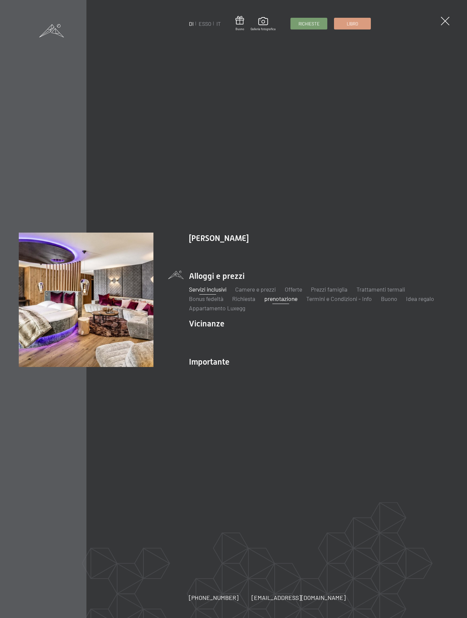
click at [293, 301] on font "prenotazione" at bounding box center [280, 298] width 33 height 7
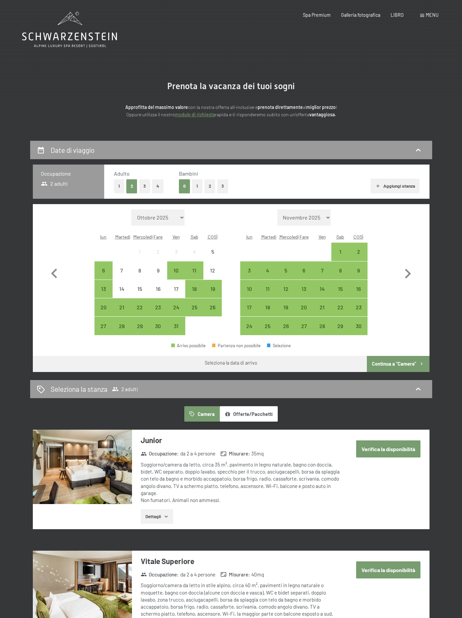
click at [178, 215] on select "[DATE] [DATE] [DATE] [DATE] [DATE] [DATE] [DATE] [DATE] [DATE] [DATE] [DATE] [D…" at bounding box center [158, 218] width 54 height 16
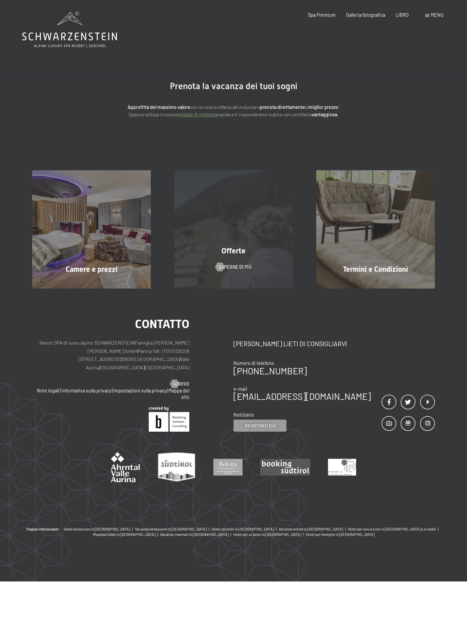
click at [233, 250] on font "Offerte" at bounding box center [234, 251] width 24 height 8
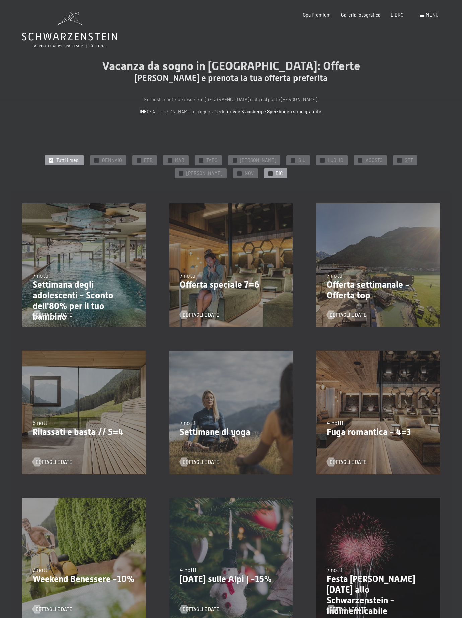
click at [270, 174] on font "✓" at bounding box center [271, 173] width 3 height 4
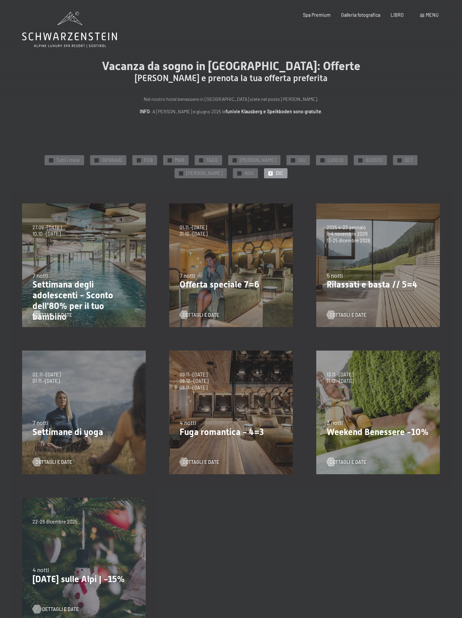
click at [58, 609] on font "Dettagli e date" at bounding box center [60, 610] width 37 height 6
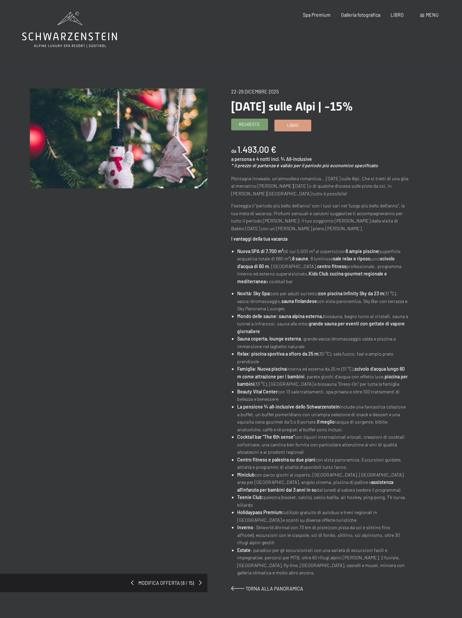
click at [239, 125] on font "Richieste" at bounding box center [249, 124] width 21 height 5
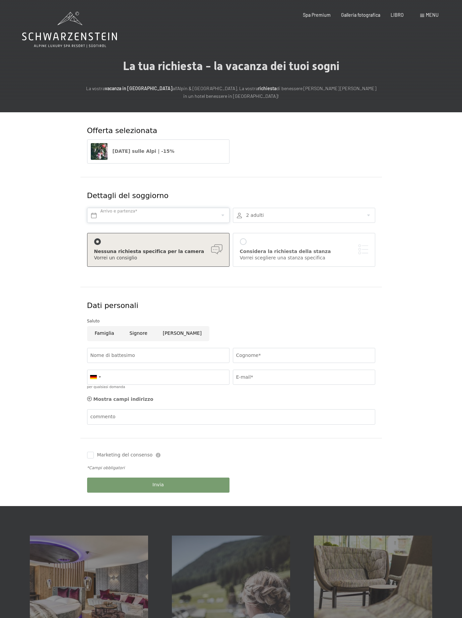
click at [130, 212] on input "text" at bounding box center [158, 215] width 143 height 15
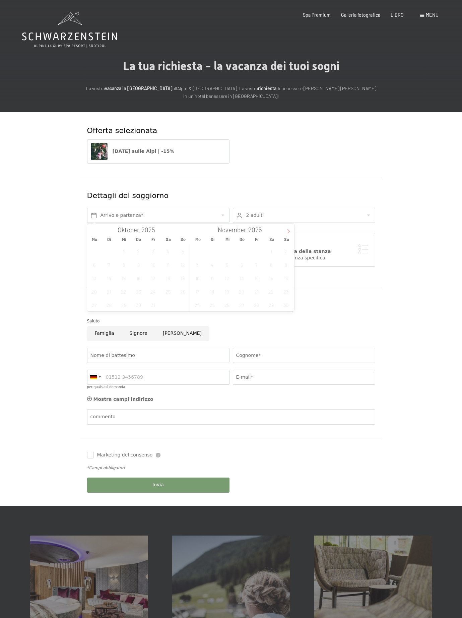
click at [290, 231] on icon at bounding box center [288, 231] width 5 height 5
click at [212, 291] on span "23" at bounding box center [212, 291] width 13 height 13
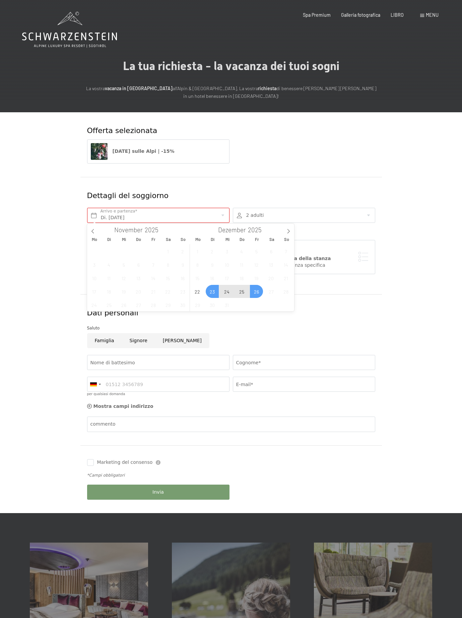
click at [259, 292] on span "26" at bounding box center [256, 291] width 13 height 13
type input "Di. 23.12.2025 - Fr. 26.12.2025"
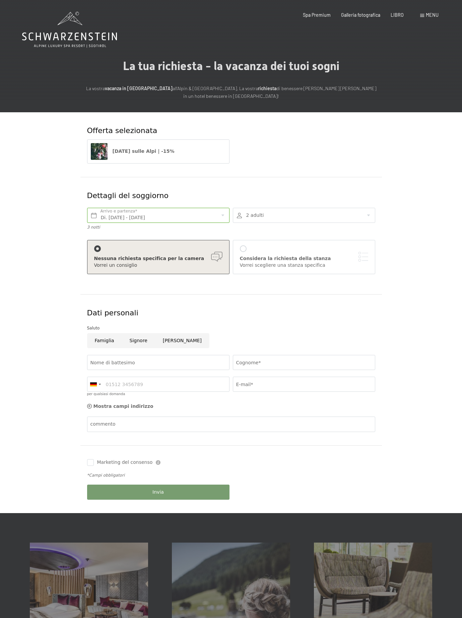
click at [425, 16] on div "menu" at bounding box center [430, 15] width 18 height 7
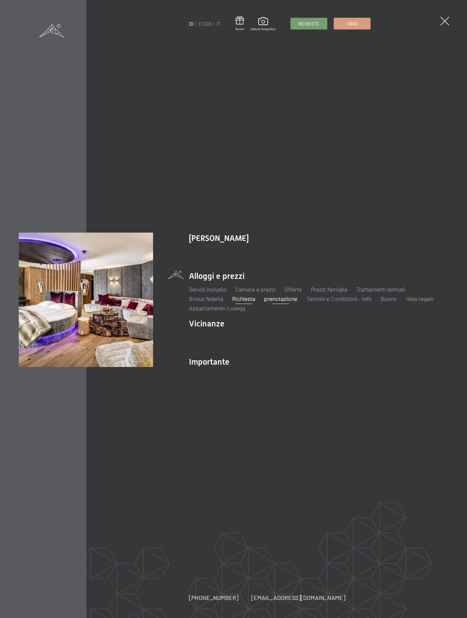
click at [289, 302] on font "prenotazione" at bounding box center [280, 298] width 33 height 7
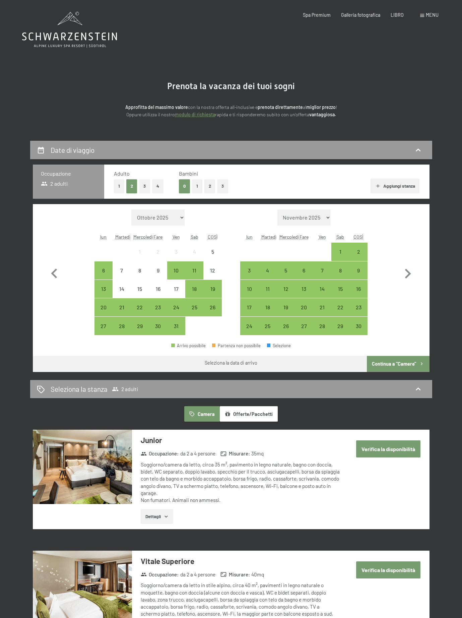
click at [154, 218] on select "[DATE] [DATE] [DATE] [DATE] [DATE] [DATE] [DATE] [DATE] [DATE] [DATE] [DATE] [D…" at bounding box center [158, 218] width 54 height 16
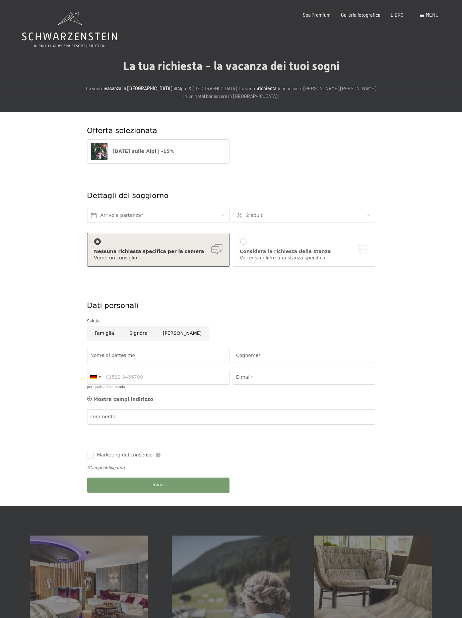
click at [422, 14] on div "menu" at bounding box center [430, 15] width 18 height 7
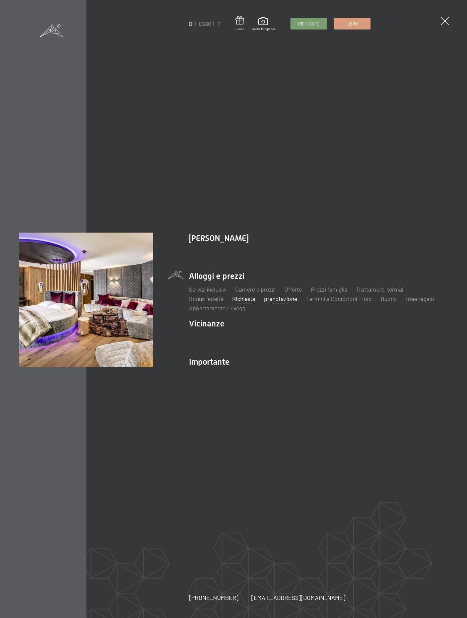
click at [274, 300] on font "prenotazione" at bounding box center [280, 298] width 33 height 7
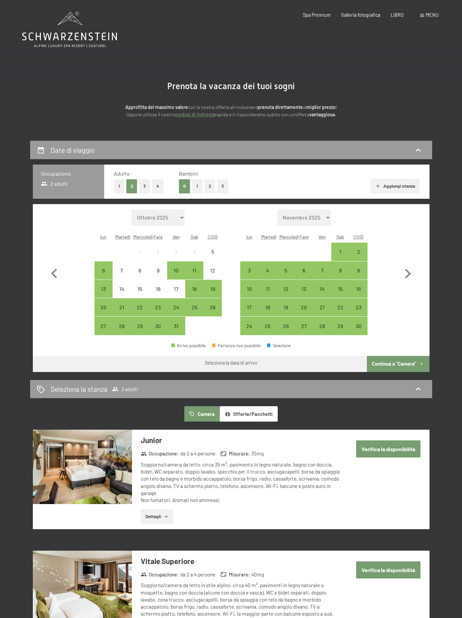
click at [174, 216] on select "Ottobre 2025 Novembre 2025 Dicembre 2025 Gennaio 2026 Febbraio 2026 Marzo 2026 …" at bounding box center [158, 218] width 54 height 16
click at [237, 361] on font "Seleziona la data di arrivo" at bounding box center [231, 363] width 53 height 6
drag, startPoint x: 238, startPoint y: 364, endPoint x: 321, endPoint y: 363, distance: 82.8
click at [239, 365] on font "Seleziona la data di arrivo" at bounding box center [231, 363] width 53 height 6
click at [398, 362] on font "Continua a "Camere"" at bounding box center [394, 364] width 44 height 6
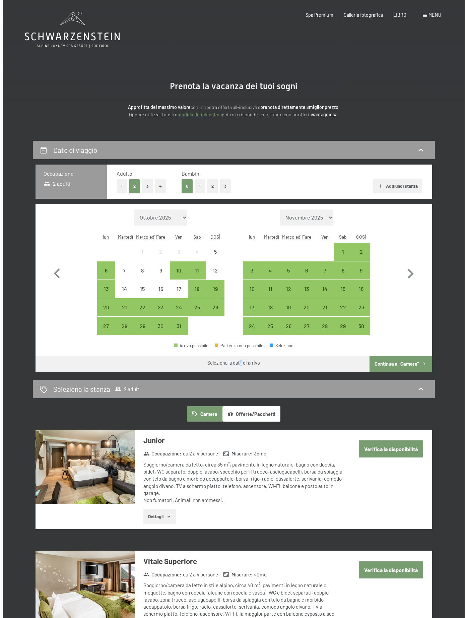
scroll to position [141, 0]
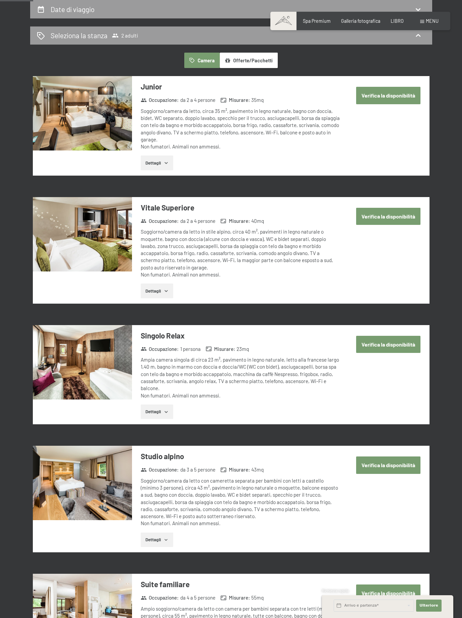
click at [434, 18] on font "menu" at bounding box center [432, 21] width 13 height 6
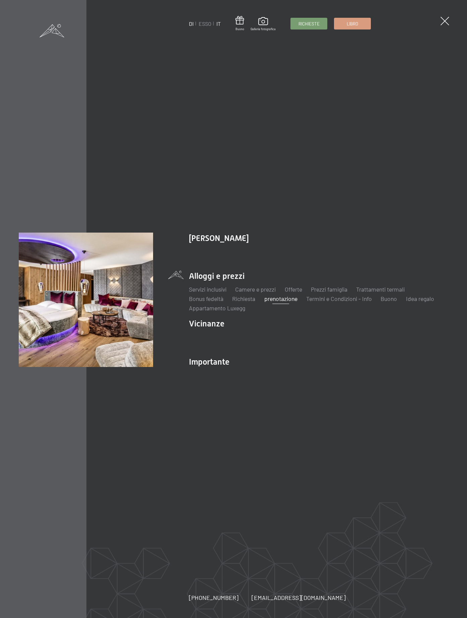
click at [220, 22] on font "IT" at bounding box center [219, 23] width 4 height 6
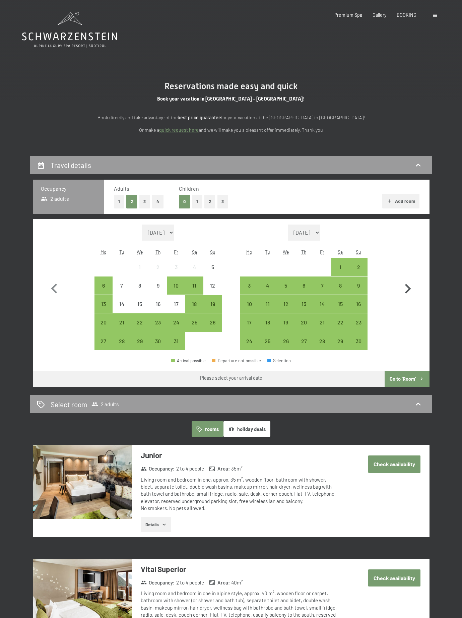
click at [407, 289] on icon "button" at bounding box center [407, 288] width 19 height 19
select select "[DATE]"
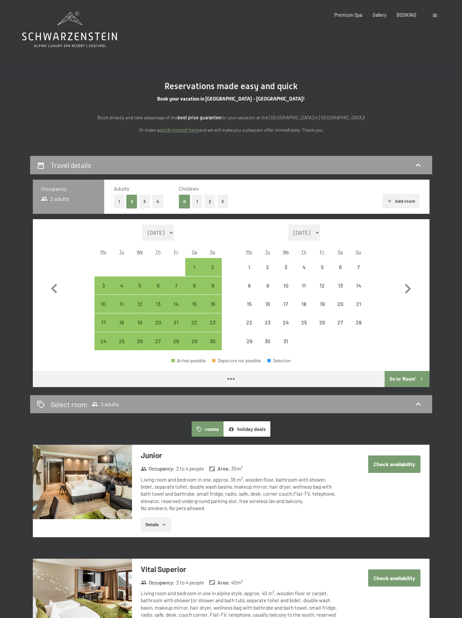
select select "[DATE]"
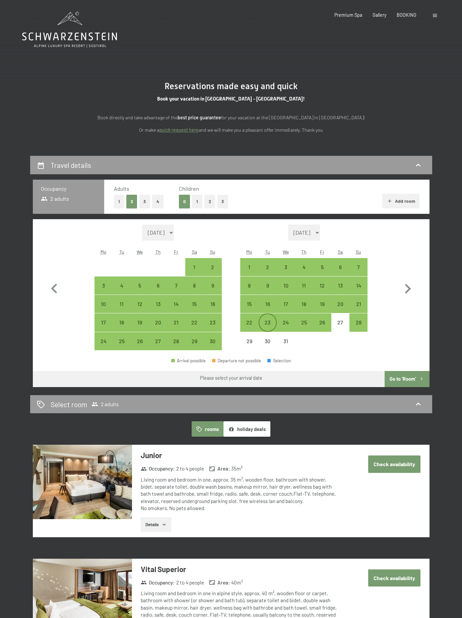
click at [275, 323] on div "23" at bounding box center [268, 328] width 17 height 17
select select "[DATE]"
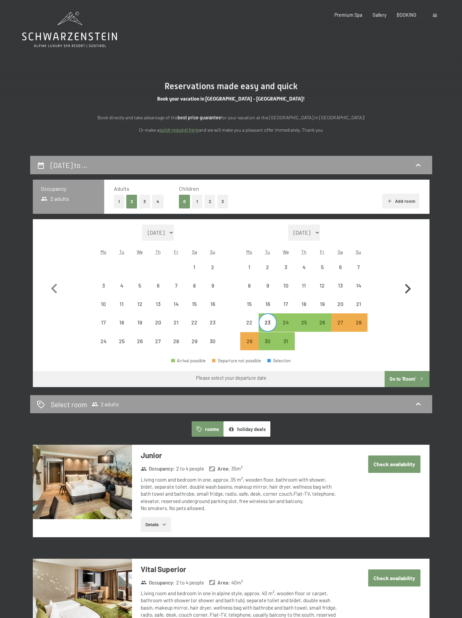
click at [407, 286] on icon "button" at bounding box center [408, 289] width 6 height 10
select select "2025-12-01"
select select "2026-01-01"
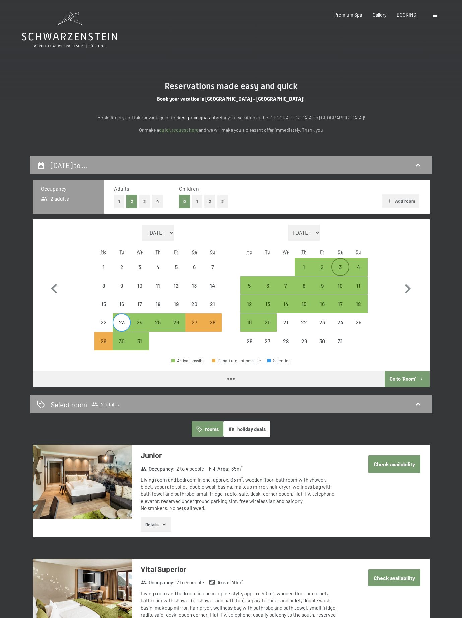
select select "2025-12-01"
select select "2026-01-01"
click at [340, 271] on div "3" at bounding box center [340, 273] width 17 height 17
select select "2025-12-01"
select select "2026-01-01"
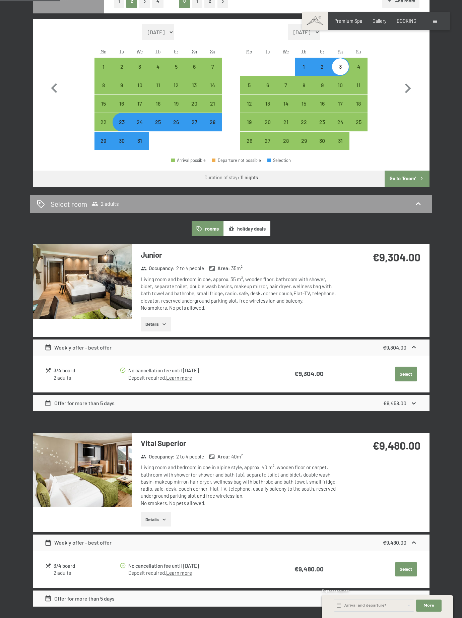
scroll to position [201, 0]
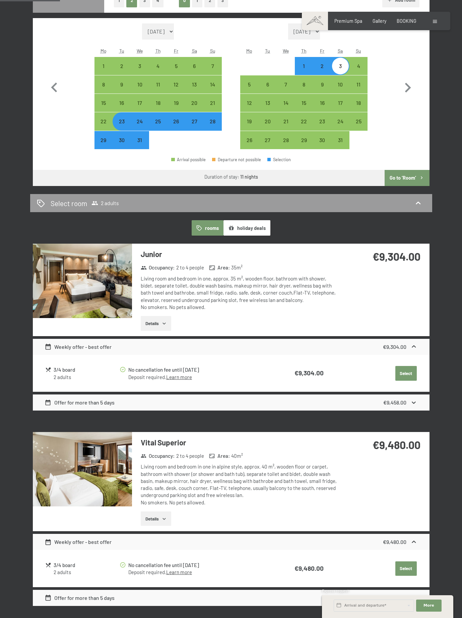
click at [414, 401] on icon at bounding box center [414, 402] width 7 height 7
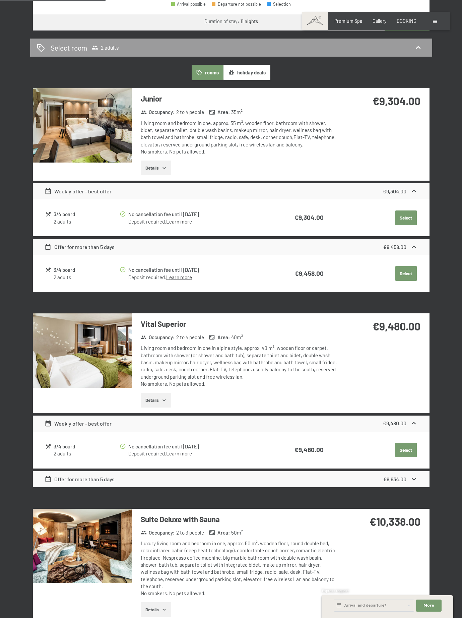
scroll to position [369, 0]
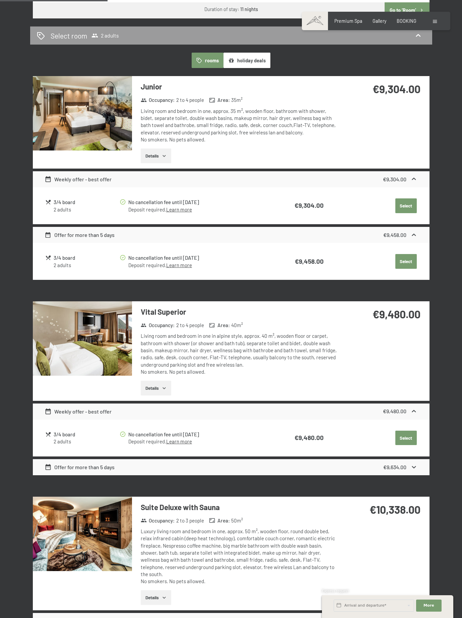
click at [164, 155] on icon "button" at bounding box center [164, 156] width 3 height 2
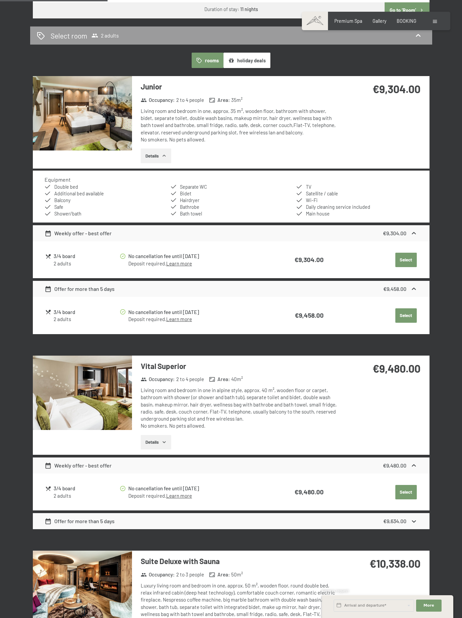
click at [105, 125] on img at bounding box center [82, 113] width 99 height 74
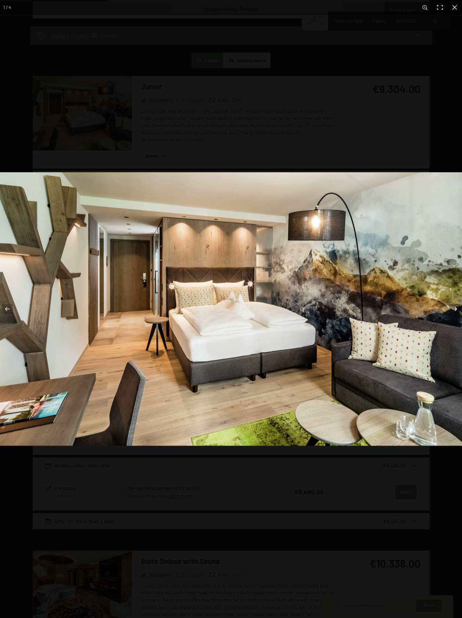
click at [452, 307] on button "button" at bounding box center [450, 309] width 23 height 34
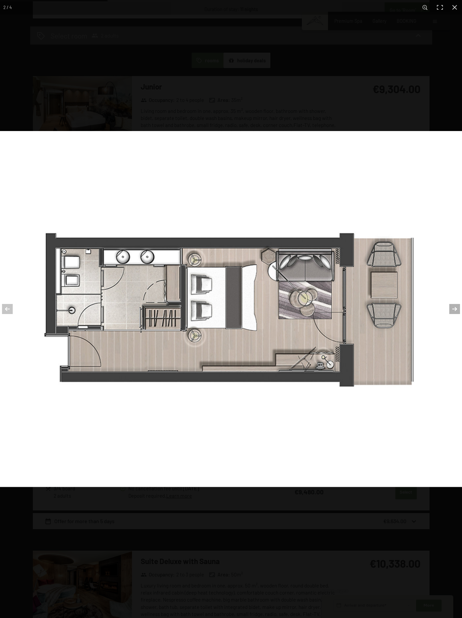
click at [452, 307] on button "button" at bounding box center [450, 309] width 23 height 34
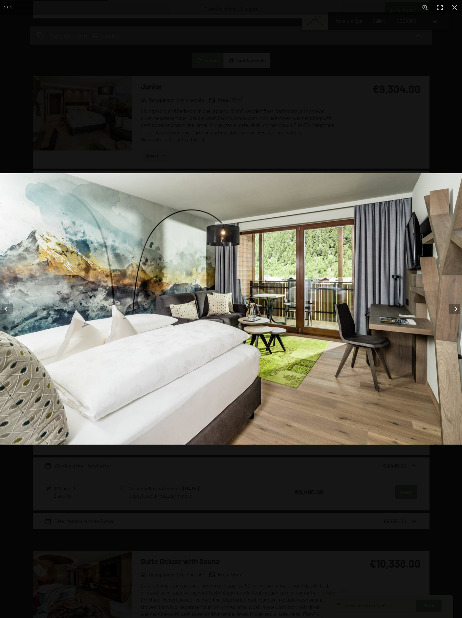
click at [452, 307] on button "button" at bounding box center [450, 309] width 23 height 34
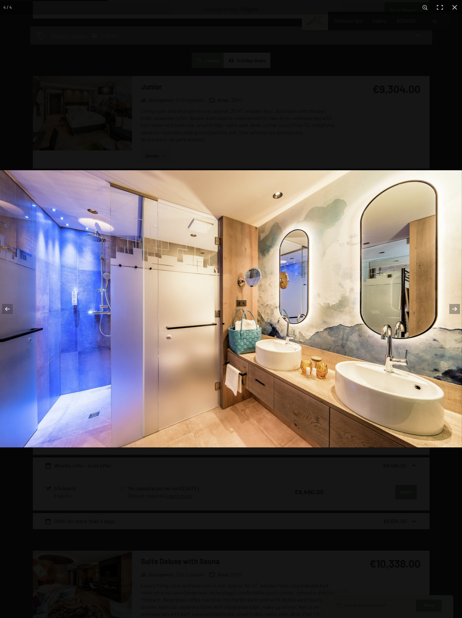
click at [453, 307] on button "button" at bounding box center [450, 309] width 23 height 34
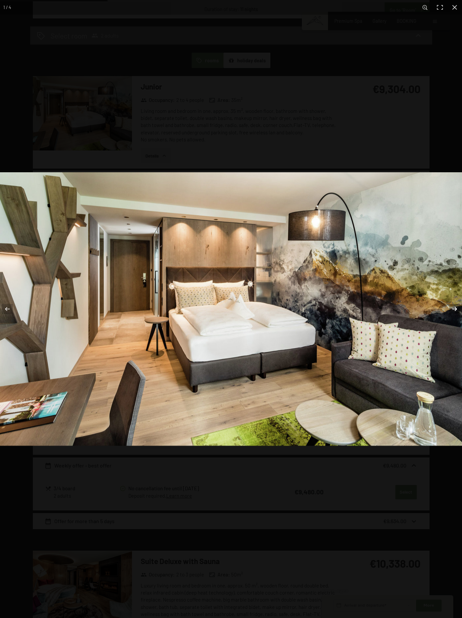
click at [453, 307] on button "button" at bounding box center [450, 309] width 23 height 34
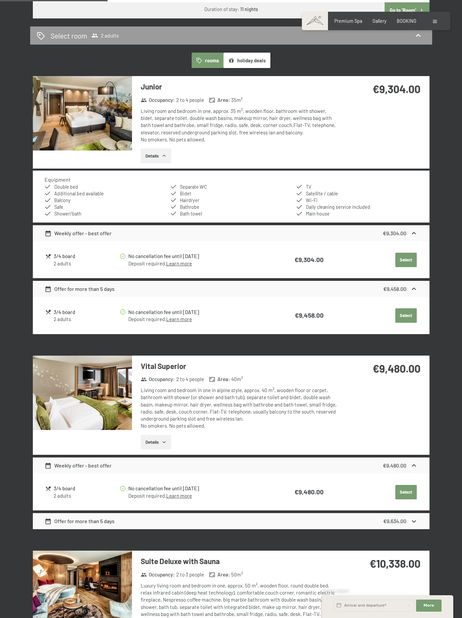
click at [0, 0] on button "button" at bounding box center [0, 0] width 0 height 0
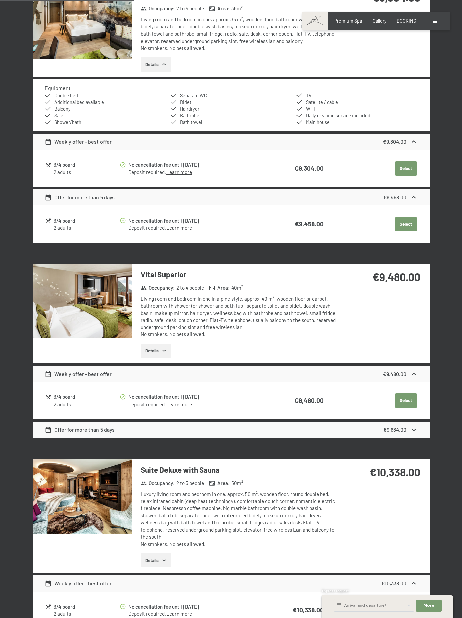
scroll to position [503, 0]
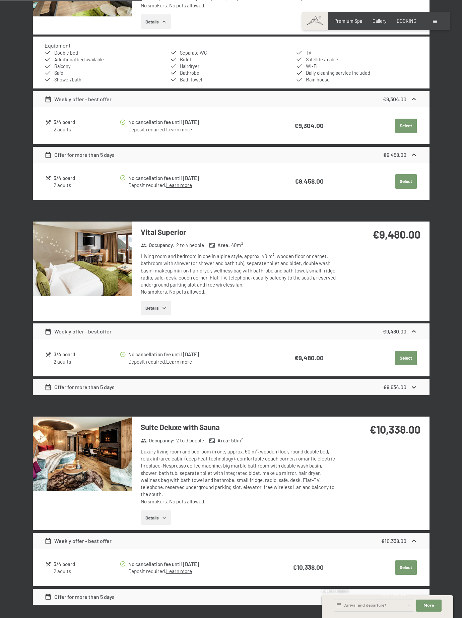
click at [402, 388] on strong "€9,634.00" at bounding box center [395, 387] width 23 height 6
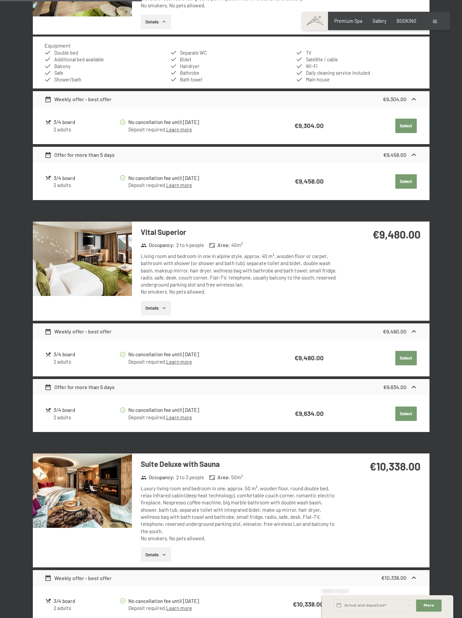
click at [64, 261] on img at bounding box center [82, 259] width 99 height 74
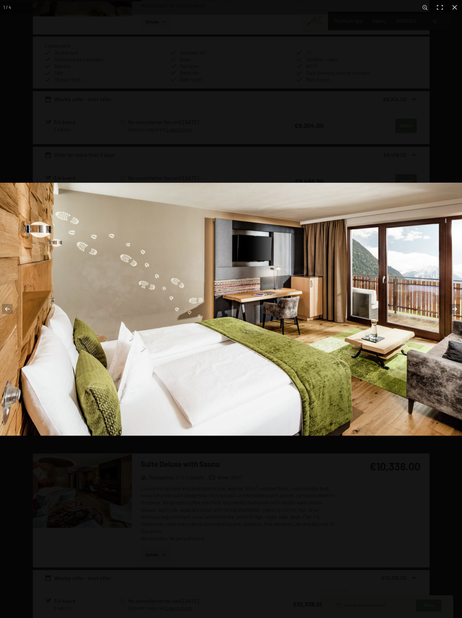
click at [452, 309] on button "button" at bounding box center [450, 309] width 23 height 34
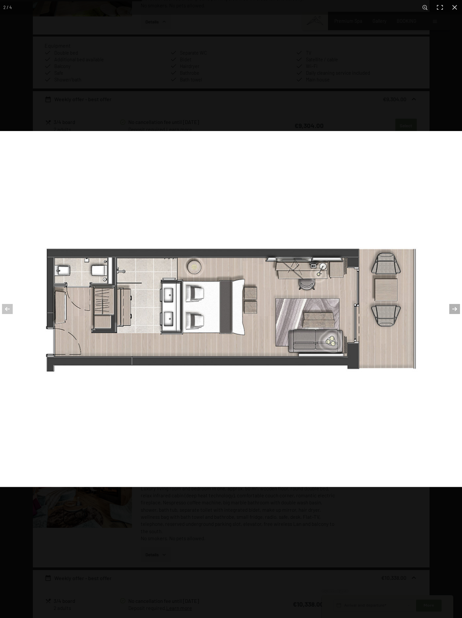
click at [452, 309] on button "button" at bounding box center [450, 309] width 23 height 34
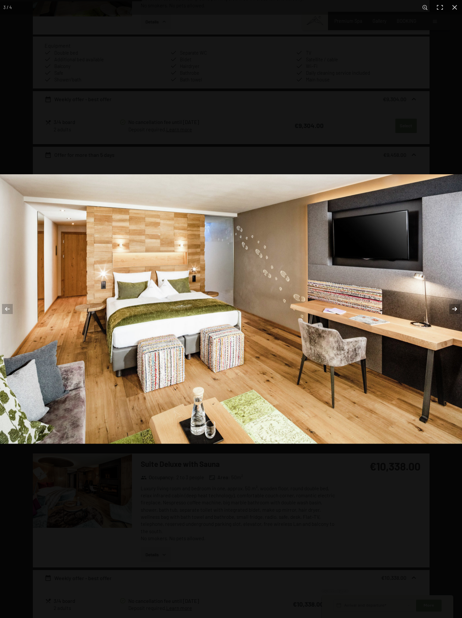
click at [452, 309] on button "button" at bounding box center [450, 309] width 23 height 34
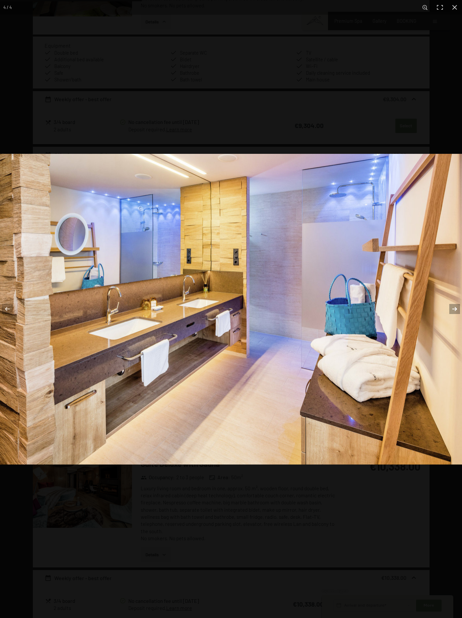
click at [452, 309] on button "button" at bounding box center [450, 309] width 23 height 34
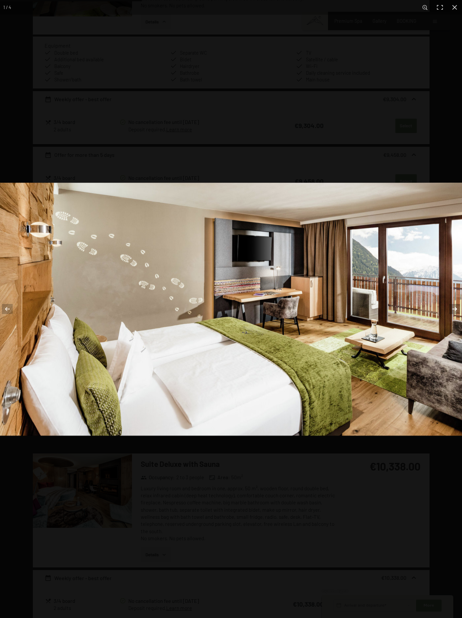
click at [452, 309] on button "button" at bounding box center [450, 309] width 23 height 34
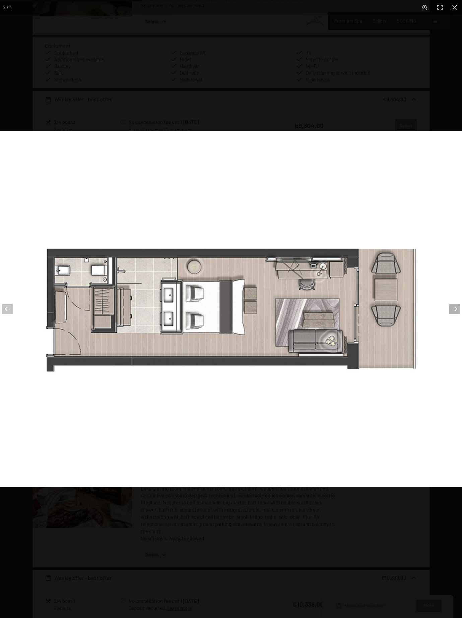
click at [452, 309] on button "button" at bounding box center [450, 309] width 23 height 34
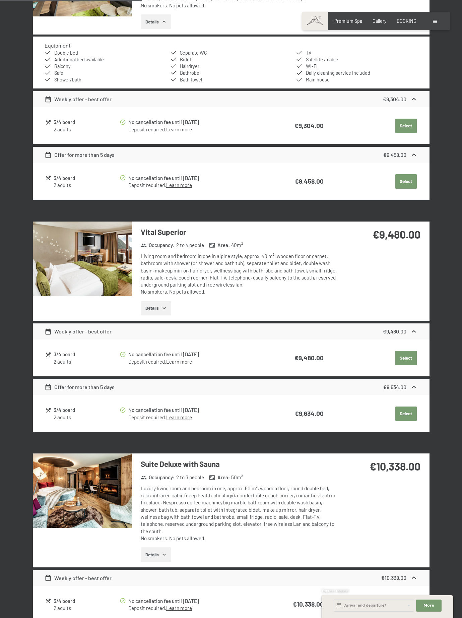
click at [0, 0] on button "button" at bounding box center [0, 0] width 0 height 0
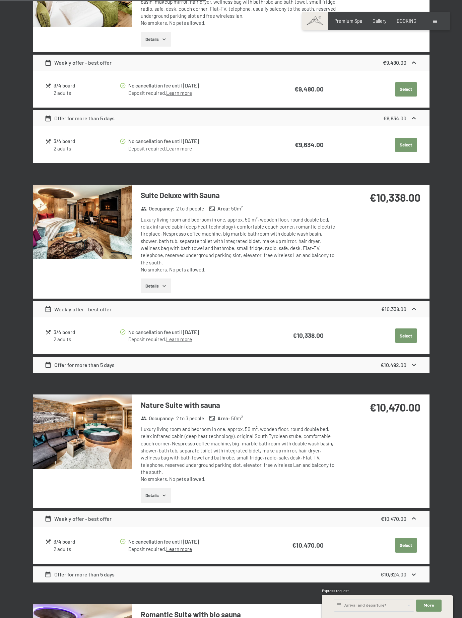
scroll to position [805, 0]
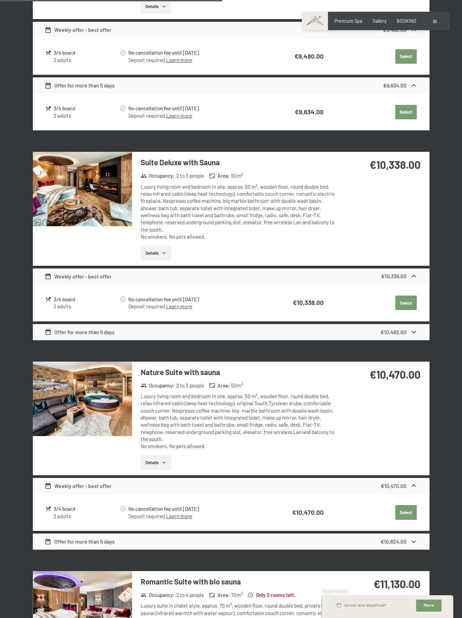
click at [413, 331] on icon at bounding box center [414, 332] width 4 height 2
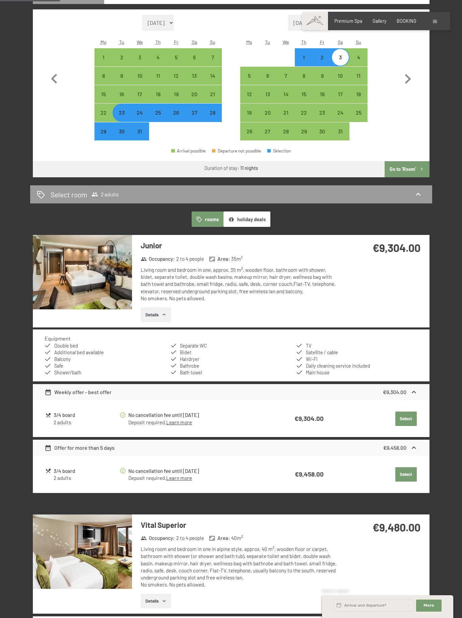
scroll to position [168, 0]
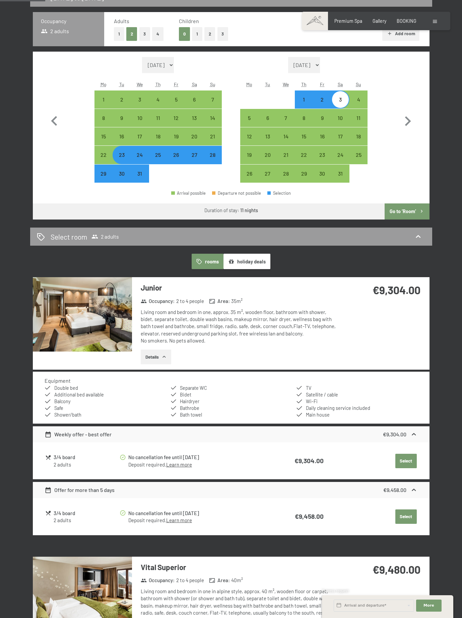
click at [242, 263] on button "holiday deals" at bounding box center [247, 261] width 47 height 15
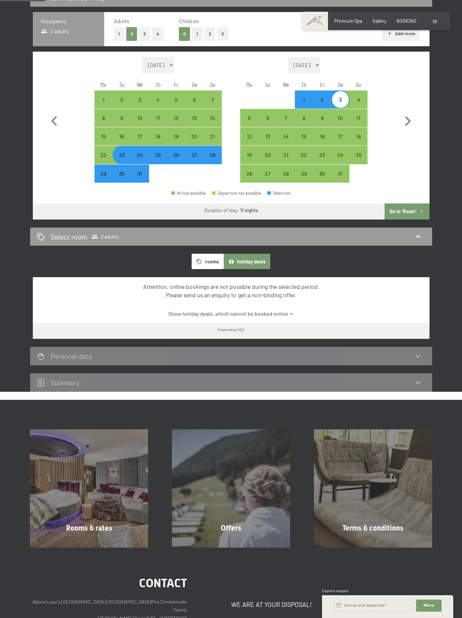
click at [204, 262] on button "rooms" at bounding box center [208, 261] width 32 height 15
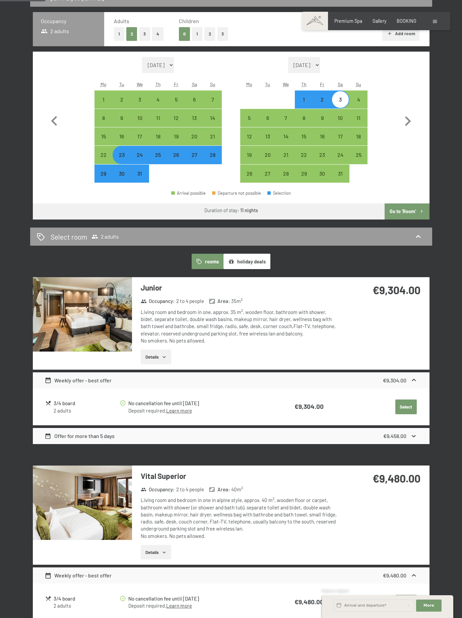
click at [405, 404] on button "Select" at bounding box center [406, 407] width 21 height 15
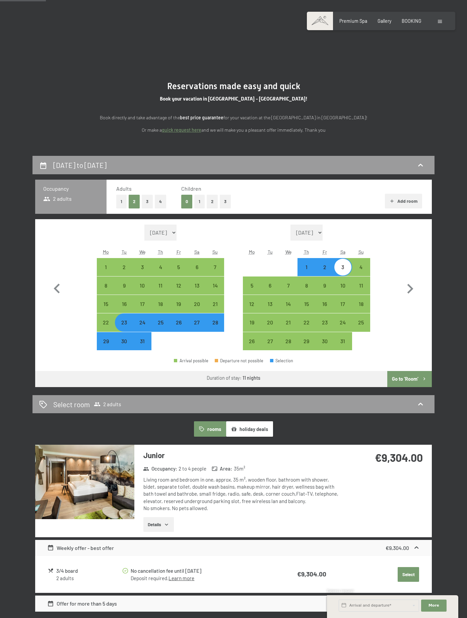
select select "2025-12-01"
select select "2026-01-01"
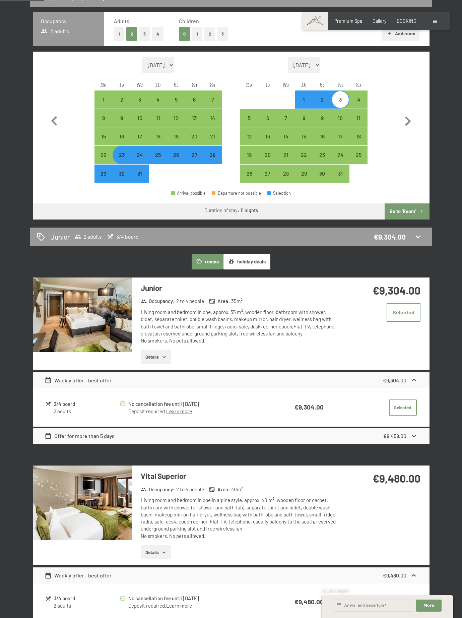
scroll to position [201, 0]
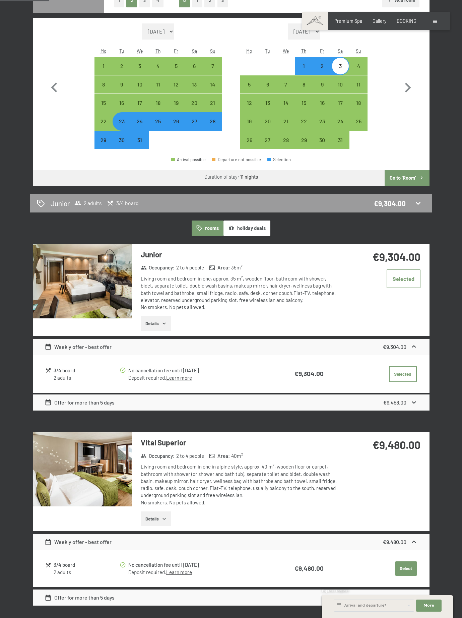
click at [190, 378] on link "Learn more" at bounding box center [179, 378] width 26 height 6
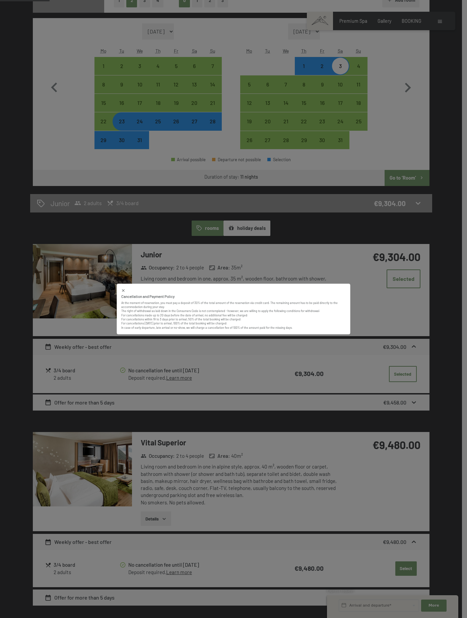
click at [452, 284] on div "Cancellation and Payment Policy At the moment of reservation, you must pay a de…" at bounding box center [233, 309] width 467 height 618
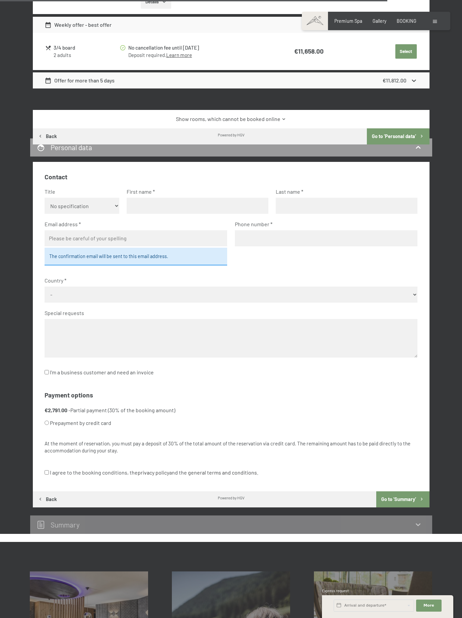
scroll to position [1543, 0]
click at [411, 294] on select "- Germany Austria Switzerland Italy Netherlands Belgium United Kingdom of Great…" at bounding box center [231, 295] width 373 height 16
select select "ITA"
click at [45, 287] on select "- Germany Austria Switzerland Italy Netherlands Belgium United Kingdom of Great…" at bounding box center [231, 295] width 373 height 16
click at [152, 243] on input "email" at bounding box center [136, 239] width 183 height 16
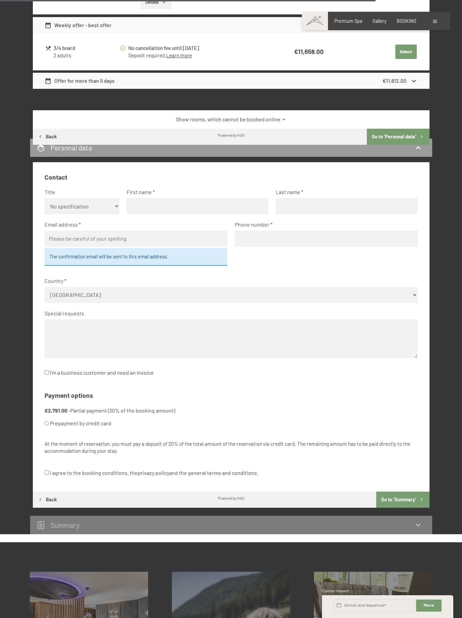
click at [267, 272] on fieldset "Contact Title No specification Ms. Mr. First name Last name Email address The c…" at bounding box center [231, 279] width 373 height 213
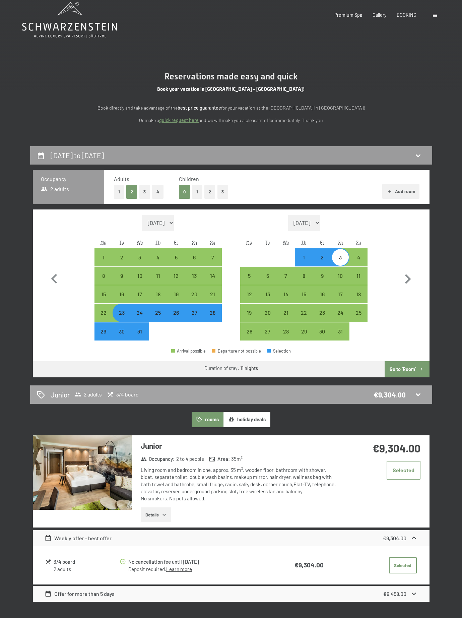
scroll to position [0, 0]
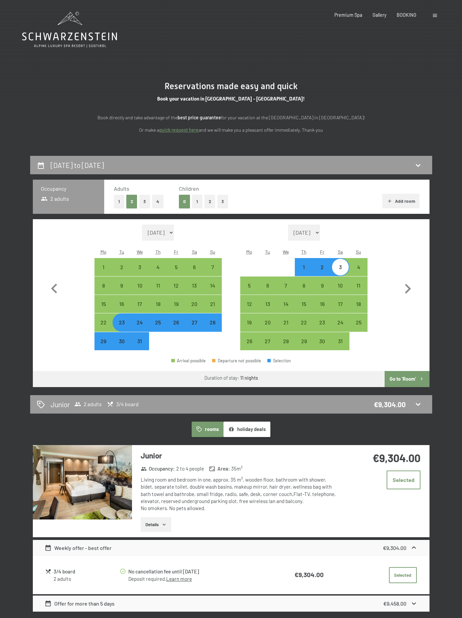
click at [78, 462] on img at bounding box center [82, 482] width 99 height 74
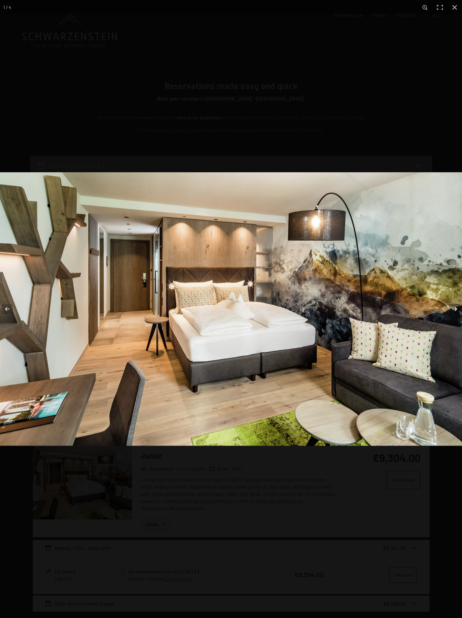
click at [456, 309] on button "button" at bounding box center [450, 309] width 23 height 34
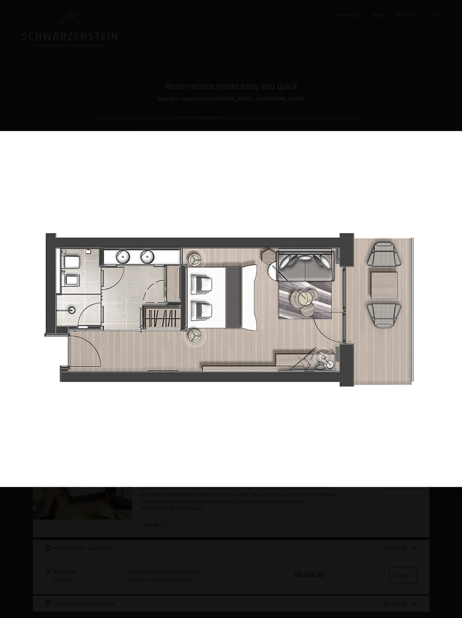
click at [455, 309] on button "button" at bounding box center [450, 309] width 23 height 34
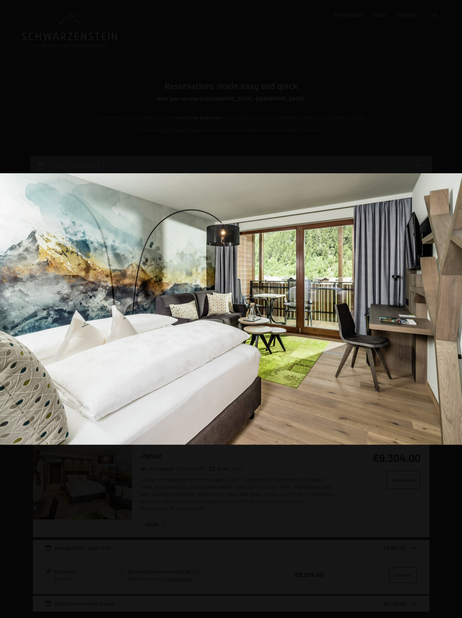
click at [455, 309] on button "button" at bounding box center [450, 309] width 23 height 34
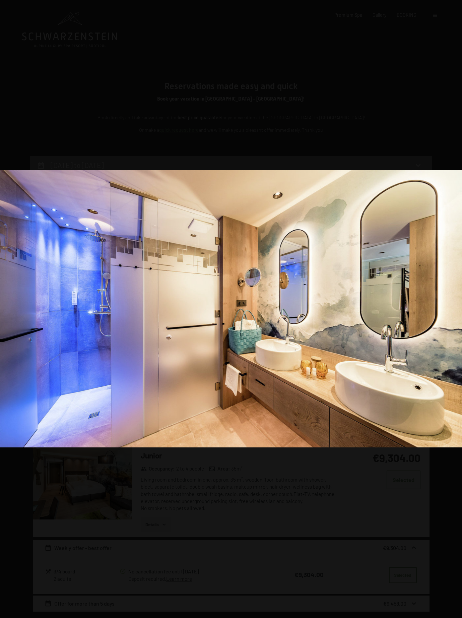
click at [455, 309] on button "button" at bounding box center [450, 309] width 23 height 34
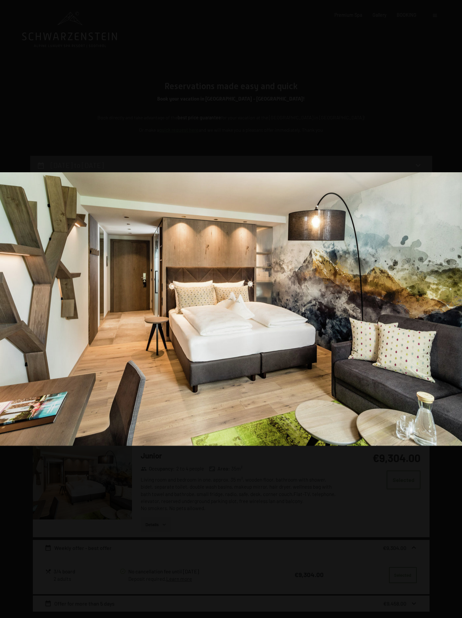
click at [455, 309] on button "button" at bounding box center [450, 309] width 23 height 34
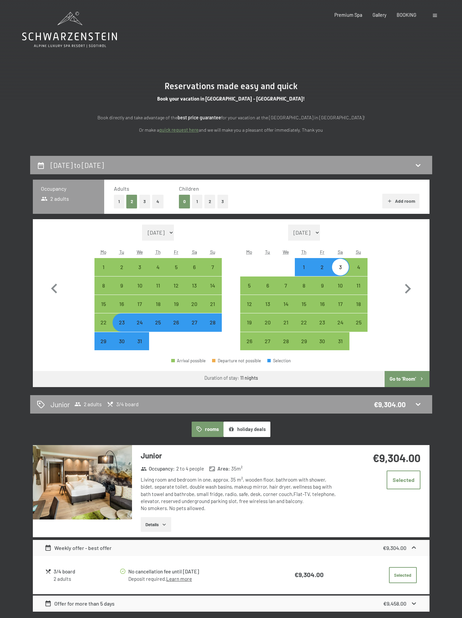
click at [0, 0] on button "button" at bounding box center [0, 0] width 0 height 0
click at [385, 17] on div "Gallery" at bounding box center [380, 14] width 14 height 7
click at [385, 12] on div "Booking Enquiries Premium Spa Gallery BOOKING DE IT EN Vouchers Gallery Enquiri…" at bounding box center [376, 15] width 125 height 7
click at [379, 14] on span "Gallery" at bounding box center [380, 14] width 14 height 6
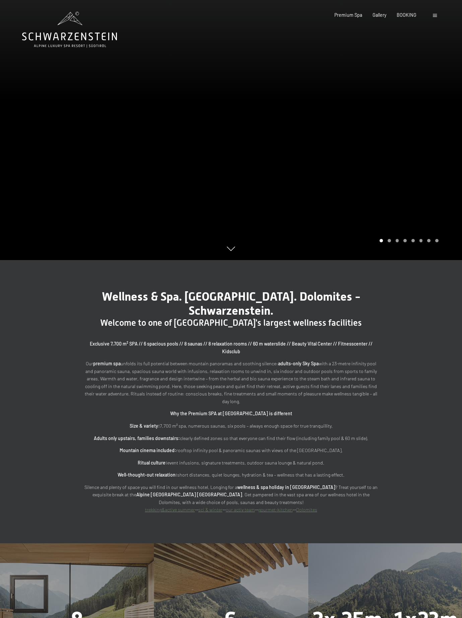
click at [274, 507] on link "gourmet-kitchen" at bounding box center [276, 510] width 35 height 6
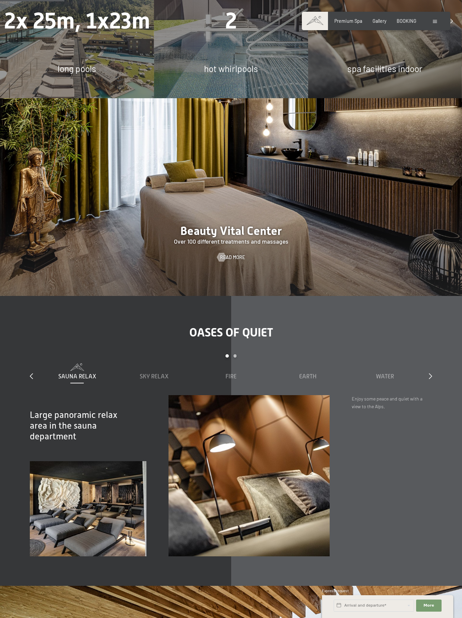
scroll to position [637, 0]
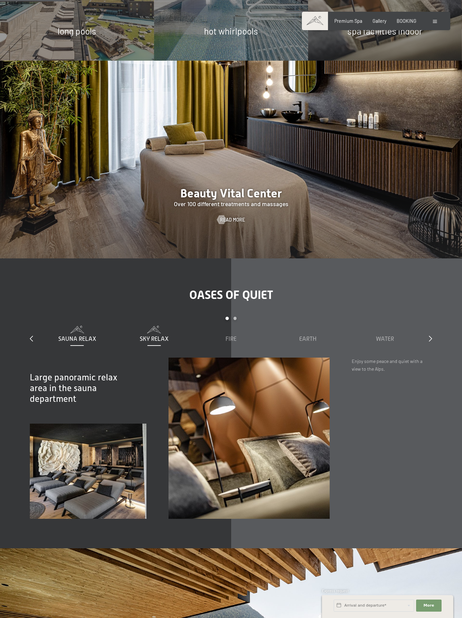
click at [147, 336] on span "Sky Relax" at bounding box center [154, 339] width 29 height 7
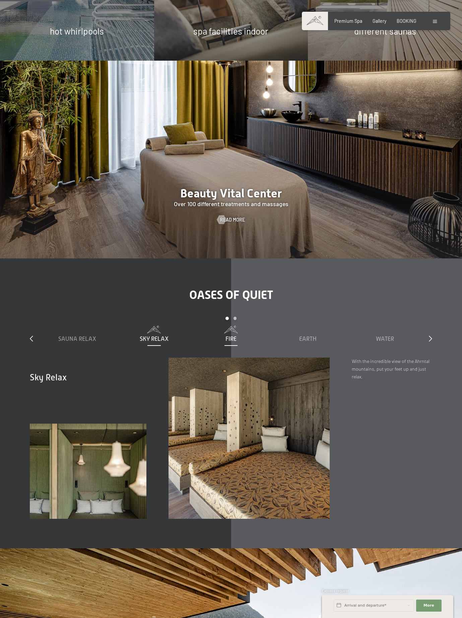
click at [225, 326] on div "Fire" at bounding box center [231, 334] width 71 height 17
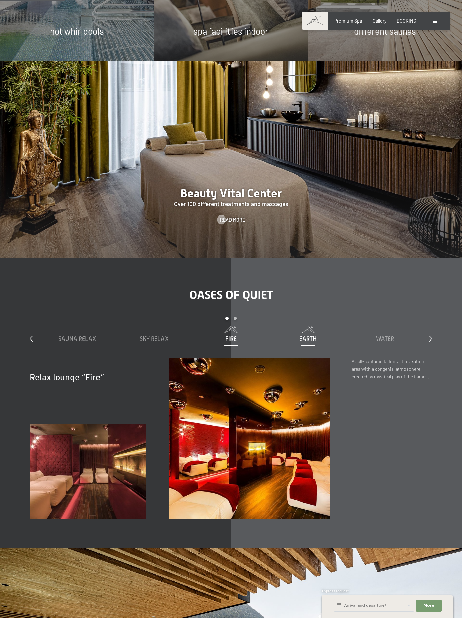
click at [305, 326] on div "Earth" at bounding box center [308, 334] width 71 height 17
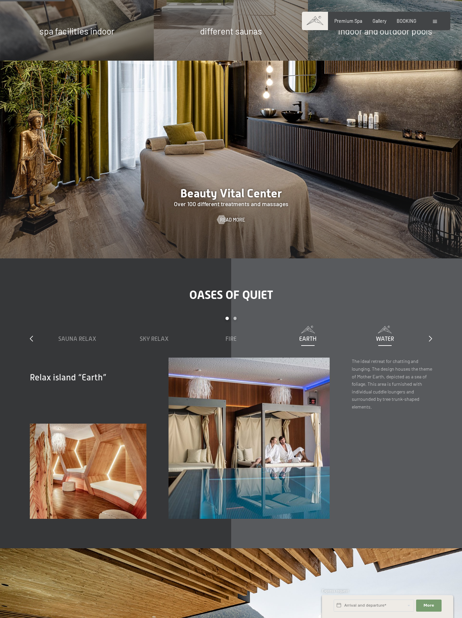
click at [394, 326] on span at bounding box center [385, 329] width 71 height 7
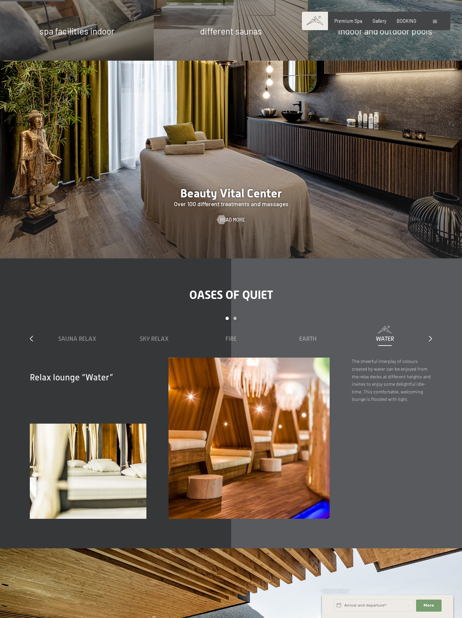
click at [433, 316] on div "Oases of quiet slide 1 to 5 of 7 Sauna Relax Sky Relax Fire Earth Water Air Clo…" at bounding box center [231, 403] width 447 height 231
click at [430, 336] on icon at bounding box center [430, 339] width 3 height 6
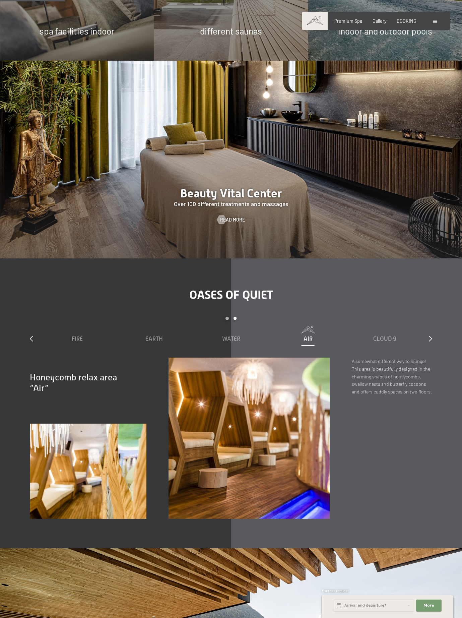
click at [309, 336] on span "Air" at bounding box center [308, 339] width 9 height 7
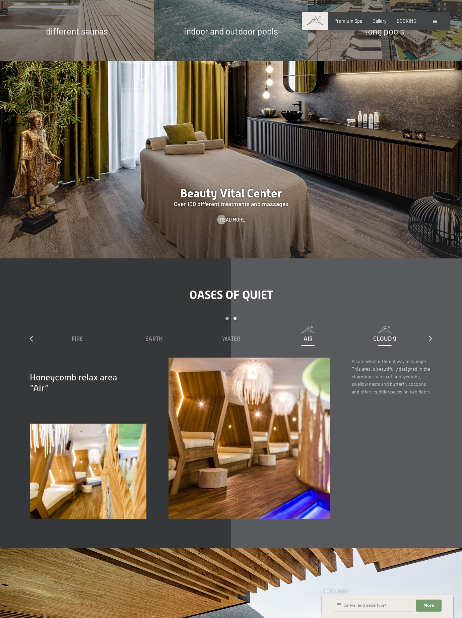
click at [379, 336] on span "Cloud 9" at bounding box center [385, 339] width 23 height 7
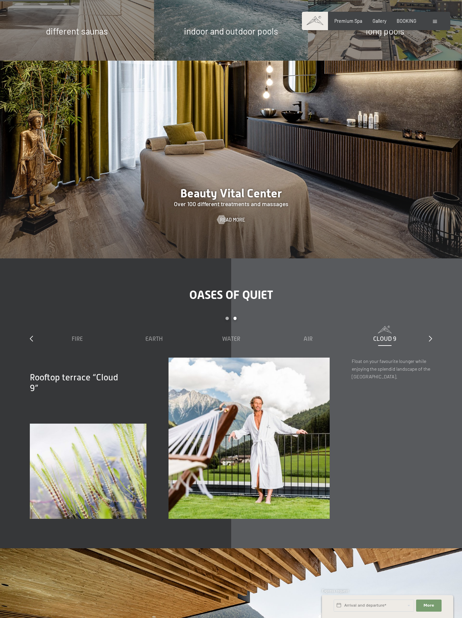
click at [427, 317] on div "slide 3 to 7 of 7 Sauna Relax Sky Relax Fire Earth Water Air Cloud 9" at bounding box center [231, 337] width 403 height 41
click at [430, 336] on icon at bounding box center [430, 339] width 3 height 6
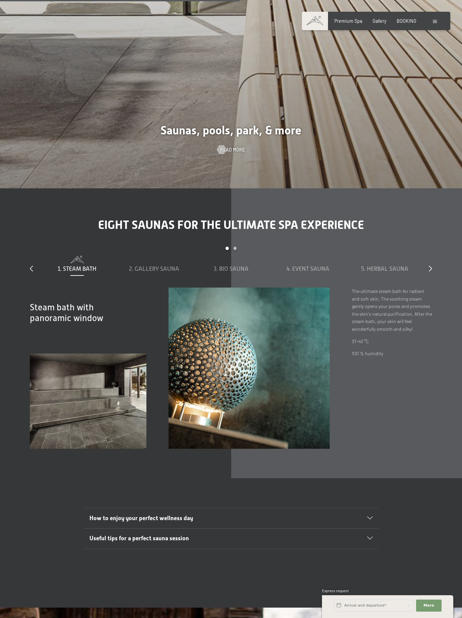
scroll to position [2113, 0]
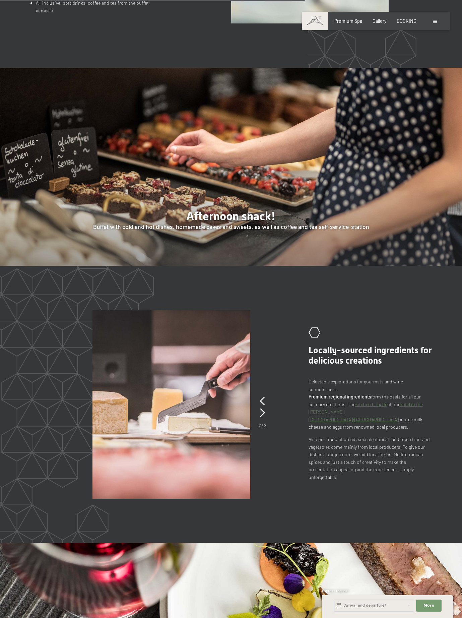
scroll to position [872, 0]
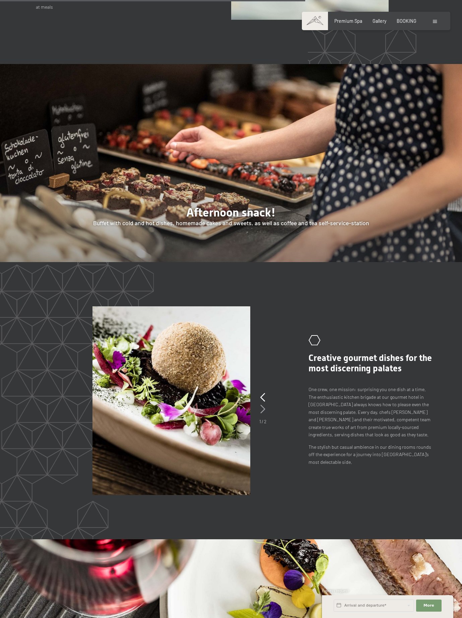
click at [262, 405] on icon at bounding box center [263, 409] width 5 height 9
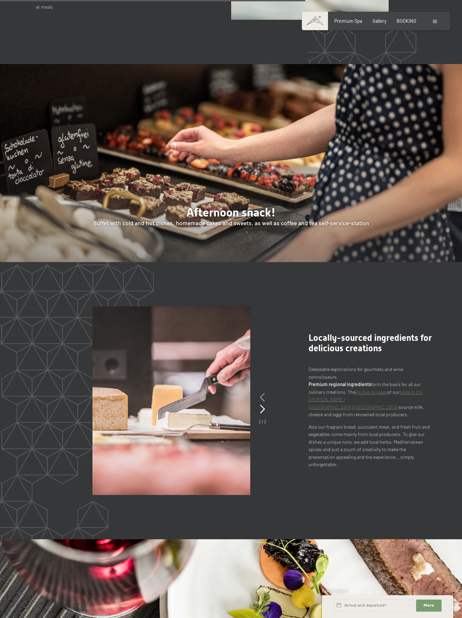
click at [260, 393] on icon at bounding box center [262, 397] width 5 height 9
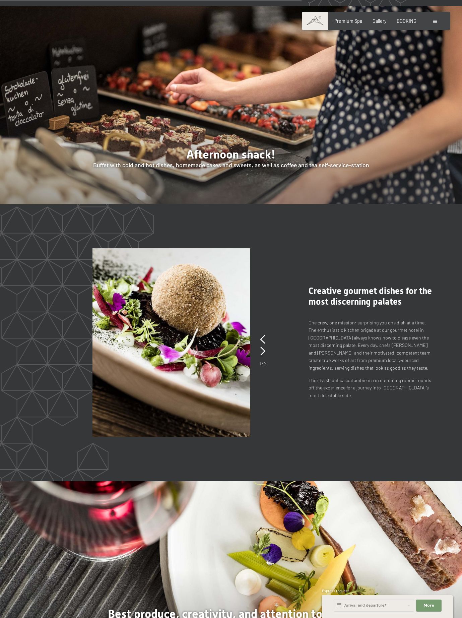
scroll to position [939, 0]
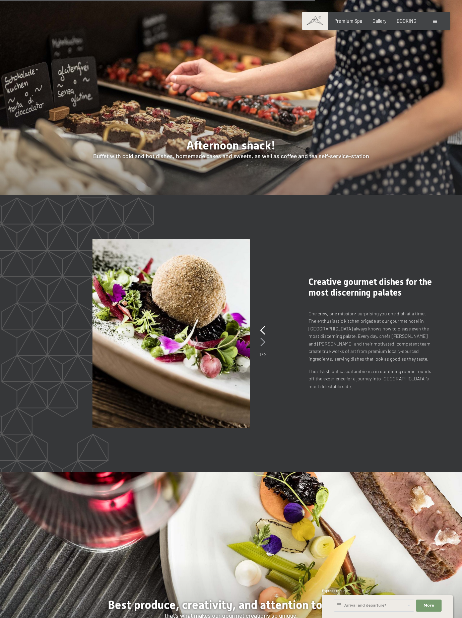
click at [263, 338] on icon at bounding box center [263, 342] width 5 height 9
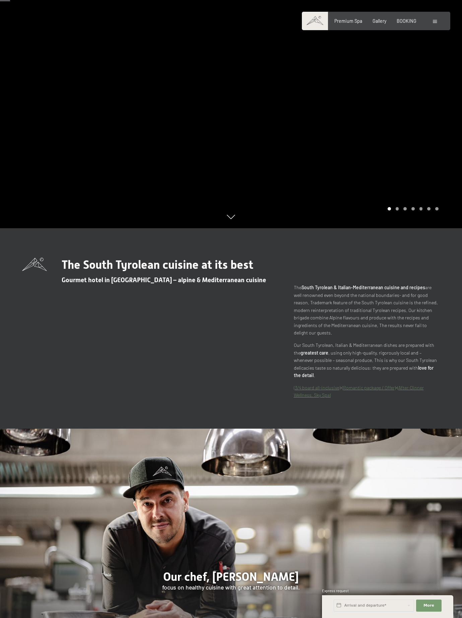
scroll to position [0, 0]
